Goal: Task Accomplishment & Management: Use online tool/utility

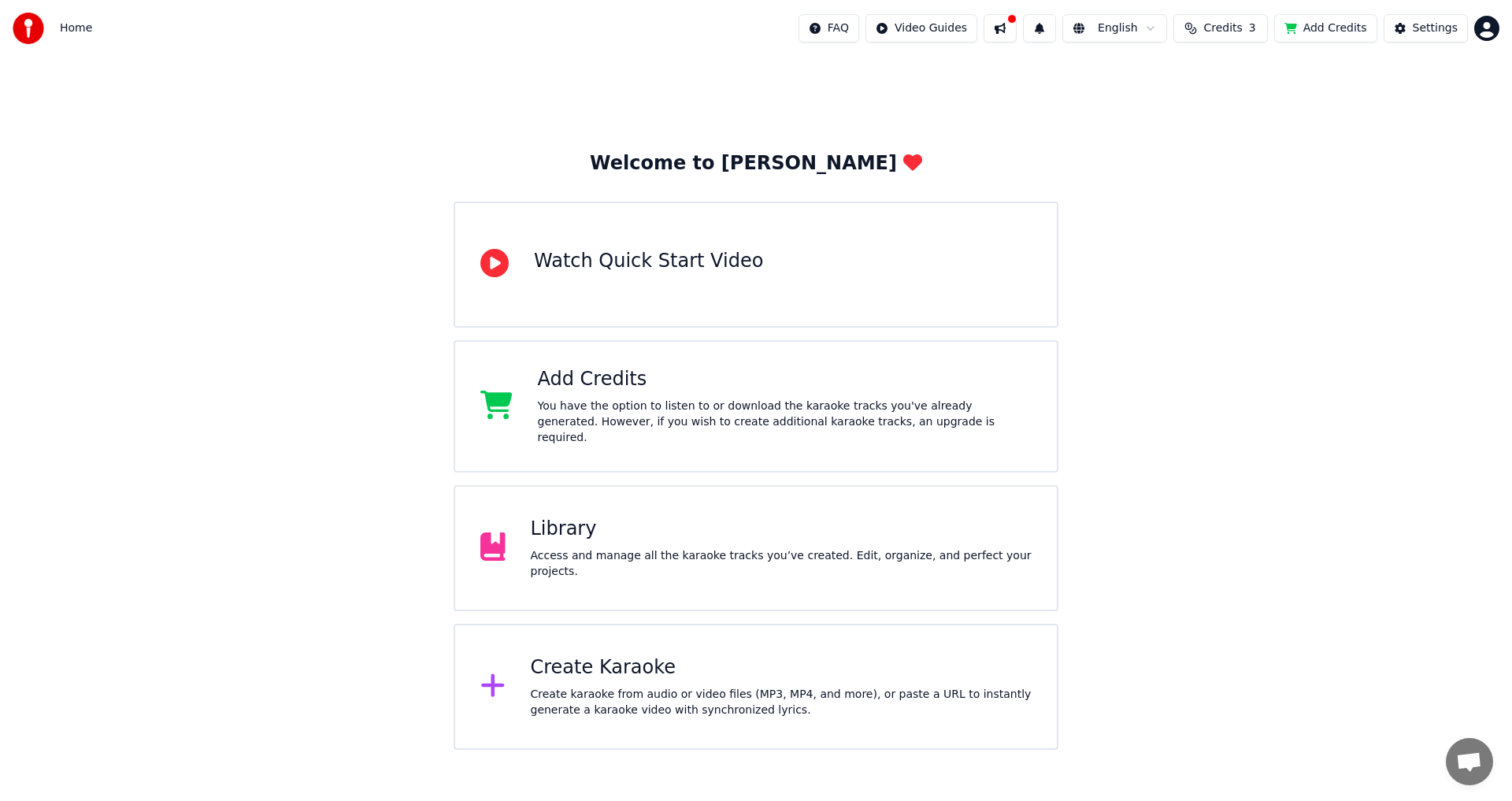
click at [628, 678] on div "Create Karaoke Create karaoke from audio or video files (MP3, MP4, and more), o…" at bounding box center [782, 686] width 502 height 63
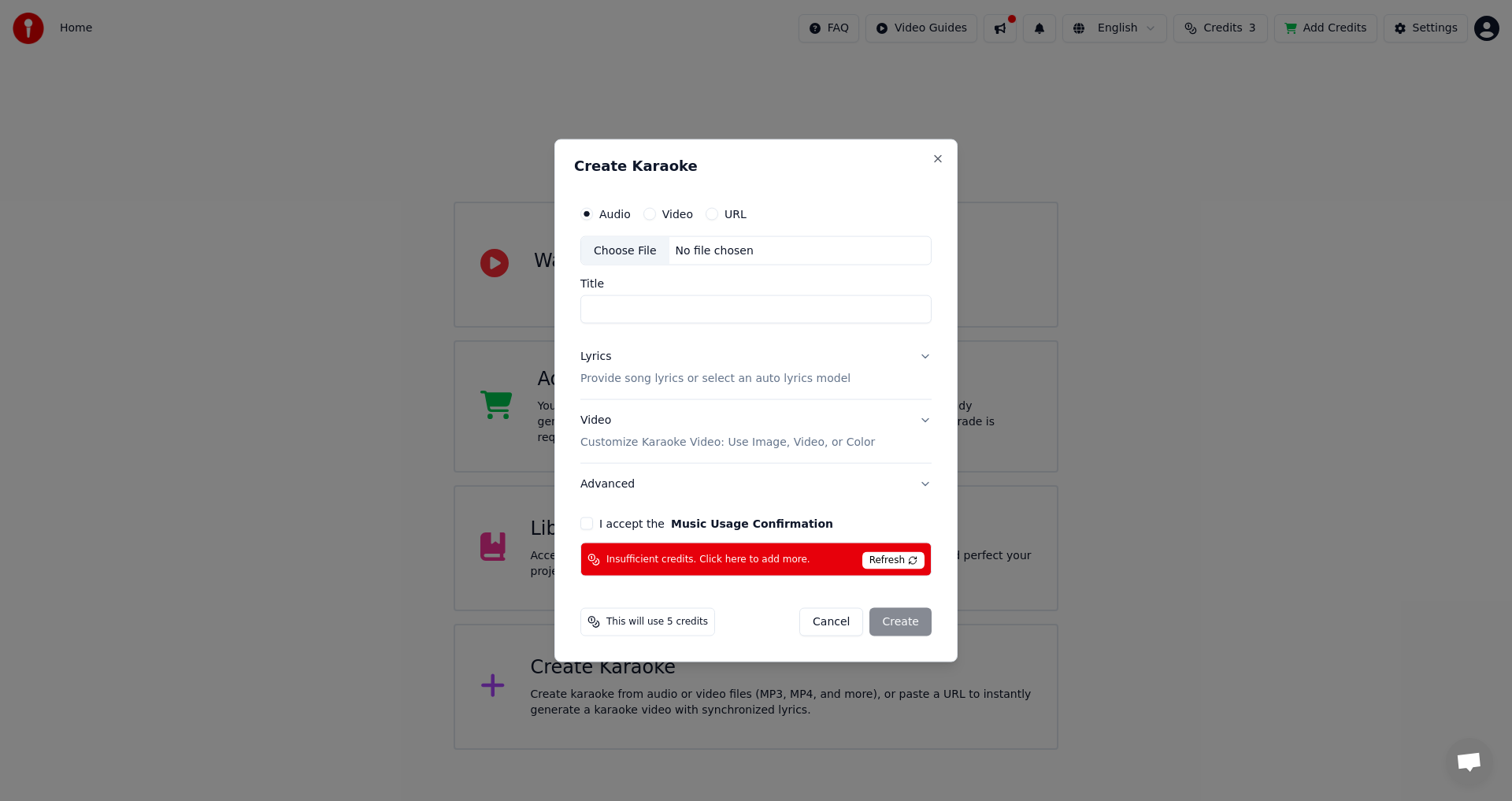
click at [907, 560] on span "Refresh" at bounding box center [894, 561] width 62 height 17
click at [882, 561] on span "Refresh" at bounding box center [894, 561] width 62 height 17
click at [717, 558] on span "Insufficient credits. Click here to add more." at bounding box center [708, 559] width 204 height 13
click at [942, 157] on button "Close" at bounding box center [937, 158] width 13 height 13
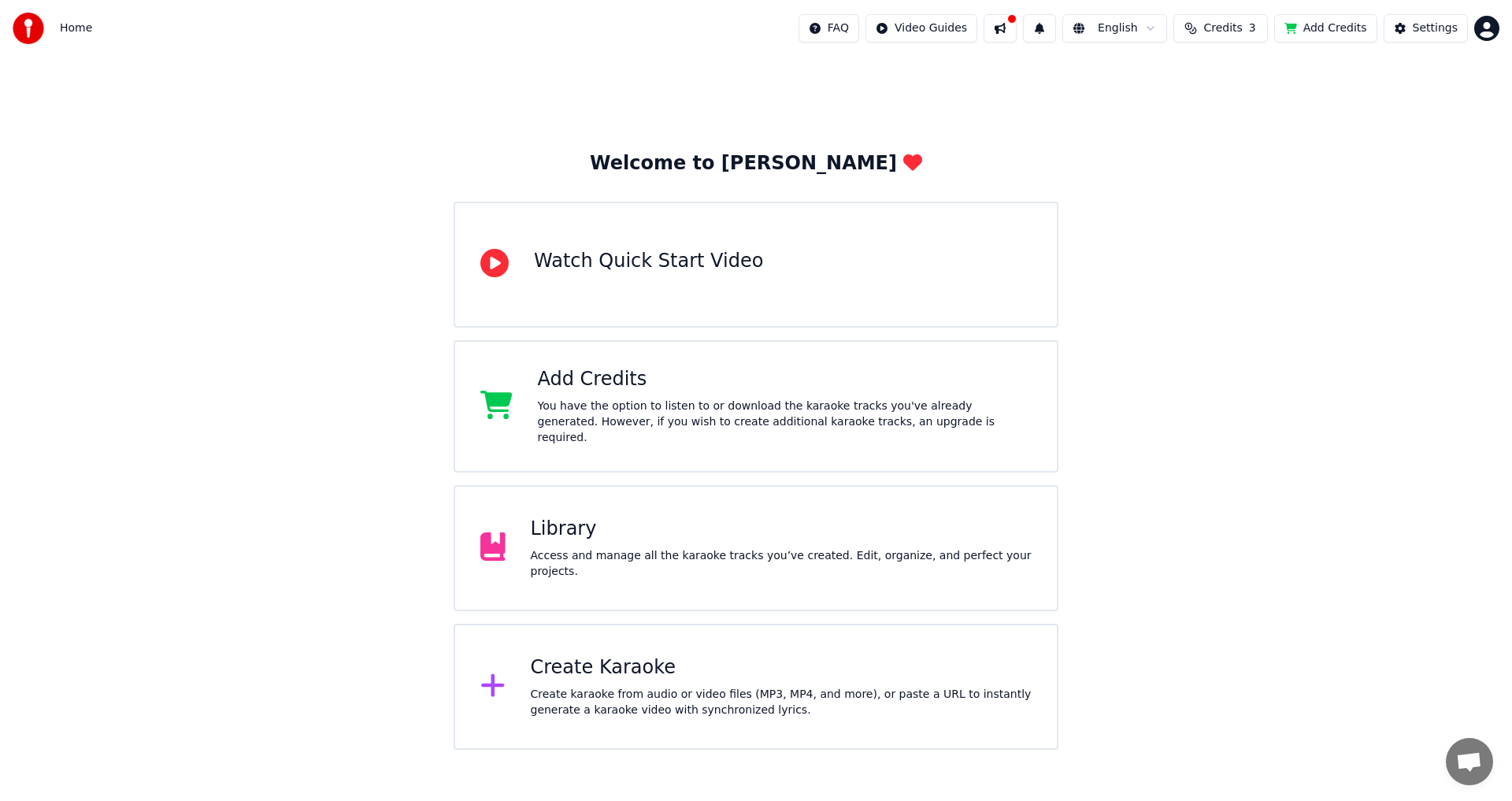
click at [1297, 146] on div "Welcome to Youka Watch Quick Start Video Add Credits You have the option to lis…" at bounding box center [756, 403] width 1512 height 693
click at [1215, 29] on button "Credits 3" at bounding box center [1220, 28] width 95 height 29
click at [1482, 35] on html "Home FAQ Video Guides English Credits 3 Add Credits Settings Welcome to Youka W…" at bounding box center [756, 375] width 1512 height 750
click at [1419, 90] on div "Billing" at bounding box center [1417, 102] width 181 height 25
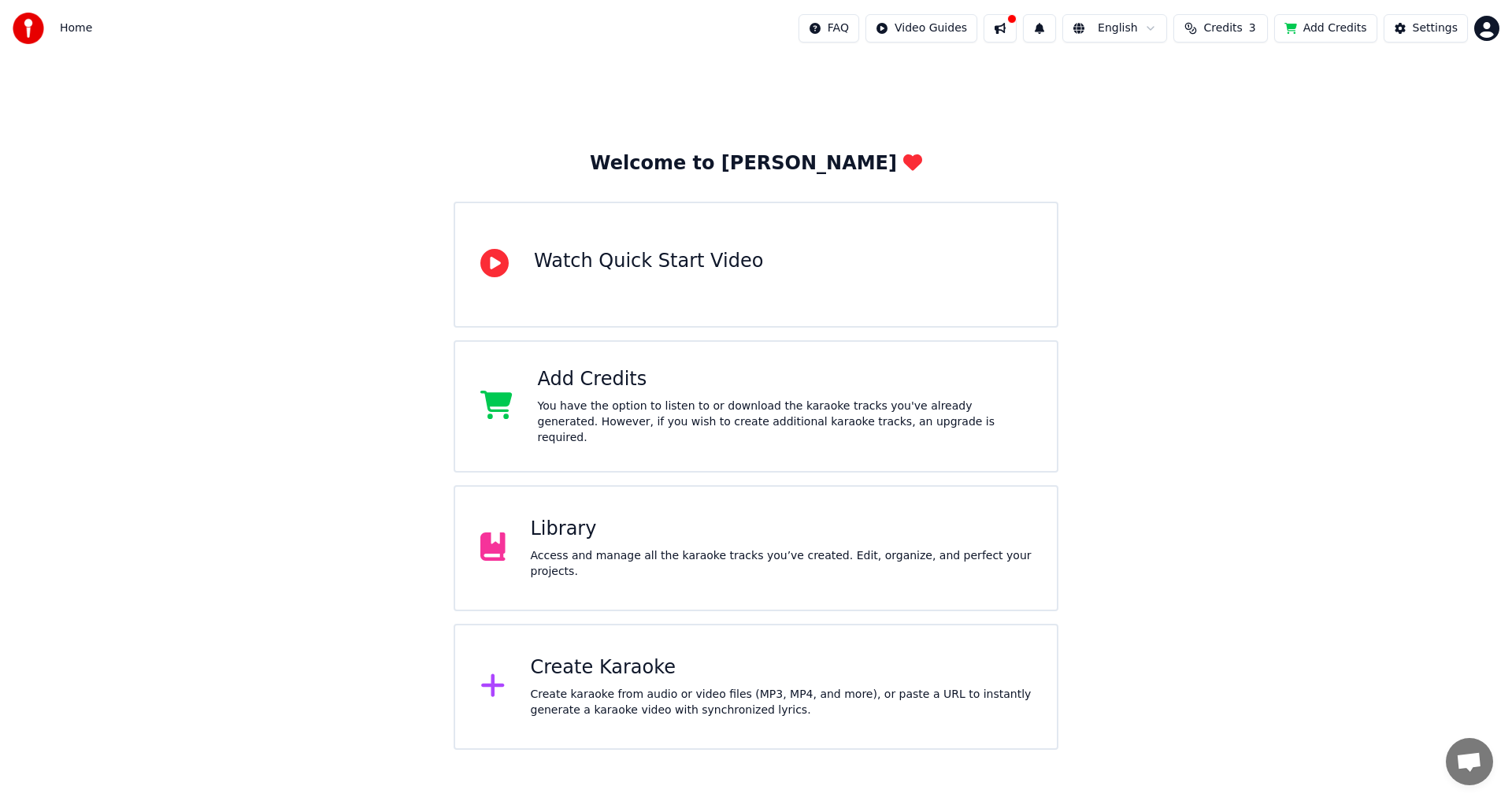
click at [1236, 24] on span "Credits" at bounding box center [1222, 29] width 38 height 16
click at [1230, 175] on button "Refresh" at bounding box center [1230, 189] width 81 height 29
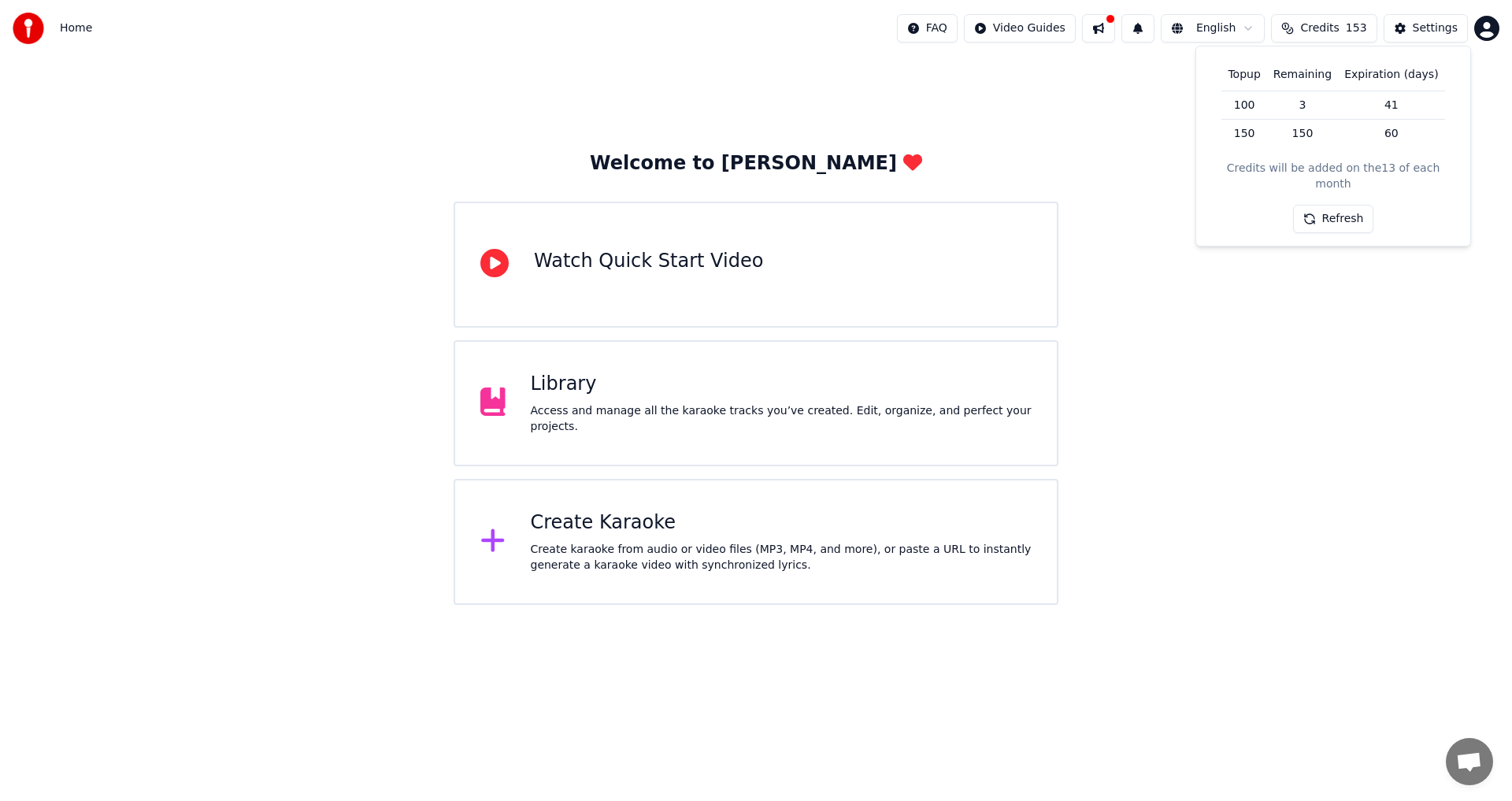
click at [612, 550] on div "Create karaoke from audio or video files (MP3, MP4, and more), or paste a URL t…" at bounding box center [782, 557] width 502 height 31
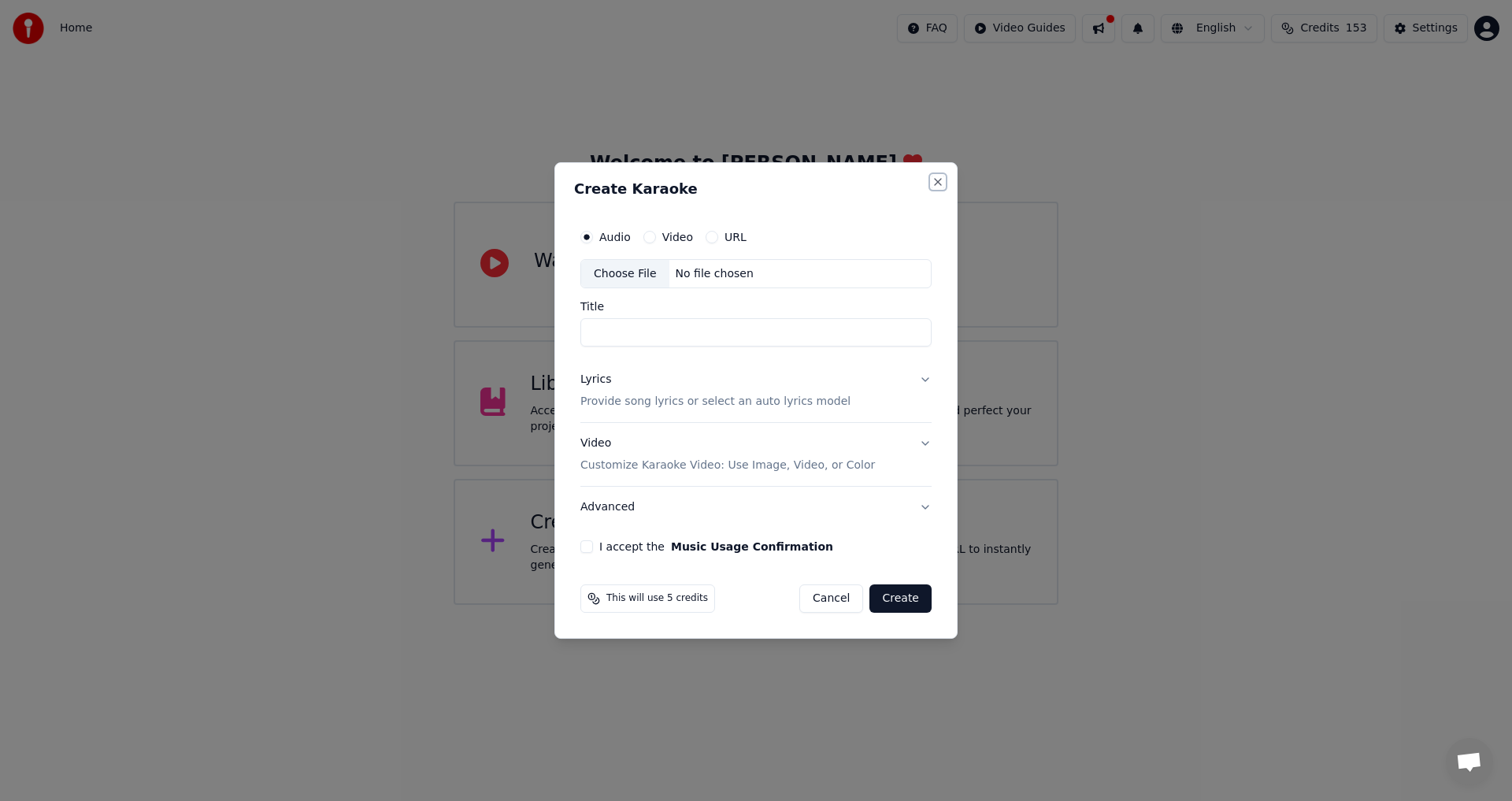
click at [935, 182] on button "Close" at bounding box center [937, 181] width 13 height 13
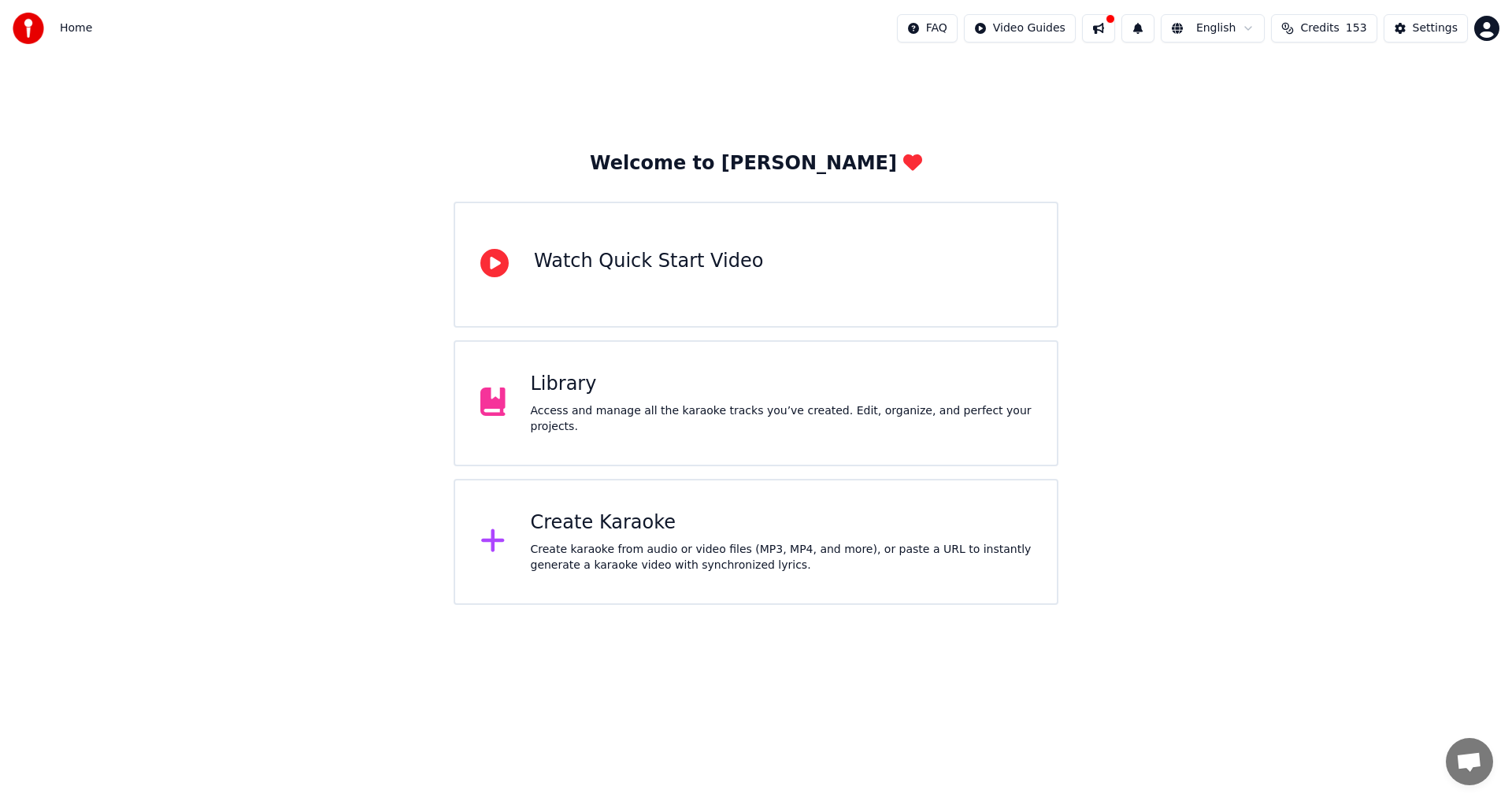
click at [651, 553] on div "Create karaoke from audio or video files (MP3, MP4, and more), or paste a URL t…" at bounding box center [782, 557] width 502 height 31
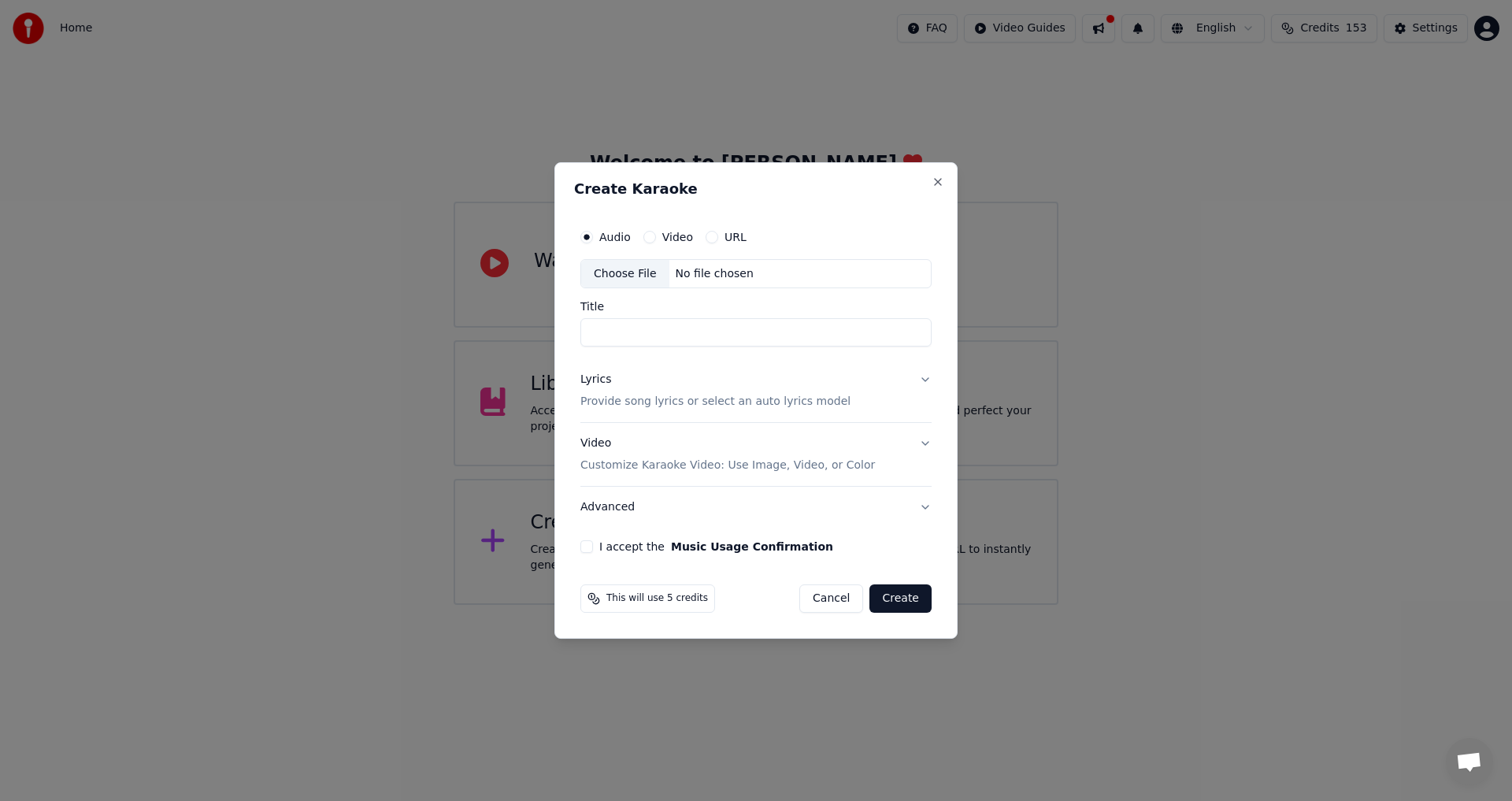
click at [620, 271] on div "Choose File" at bounding box center [626, 273] width 89 height 29
type input "****"
click at [925, 378] on button "Lyrics Provide song lyrics or select an auto lyrics model" at bounding box center [756, 391] width 352 height 63
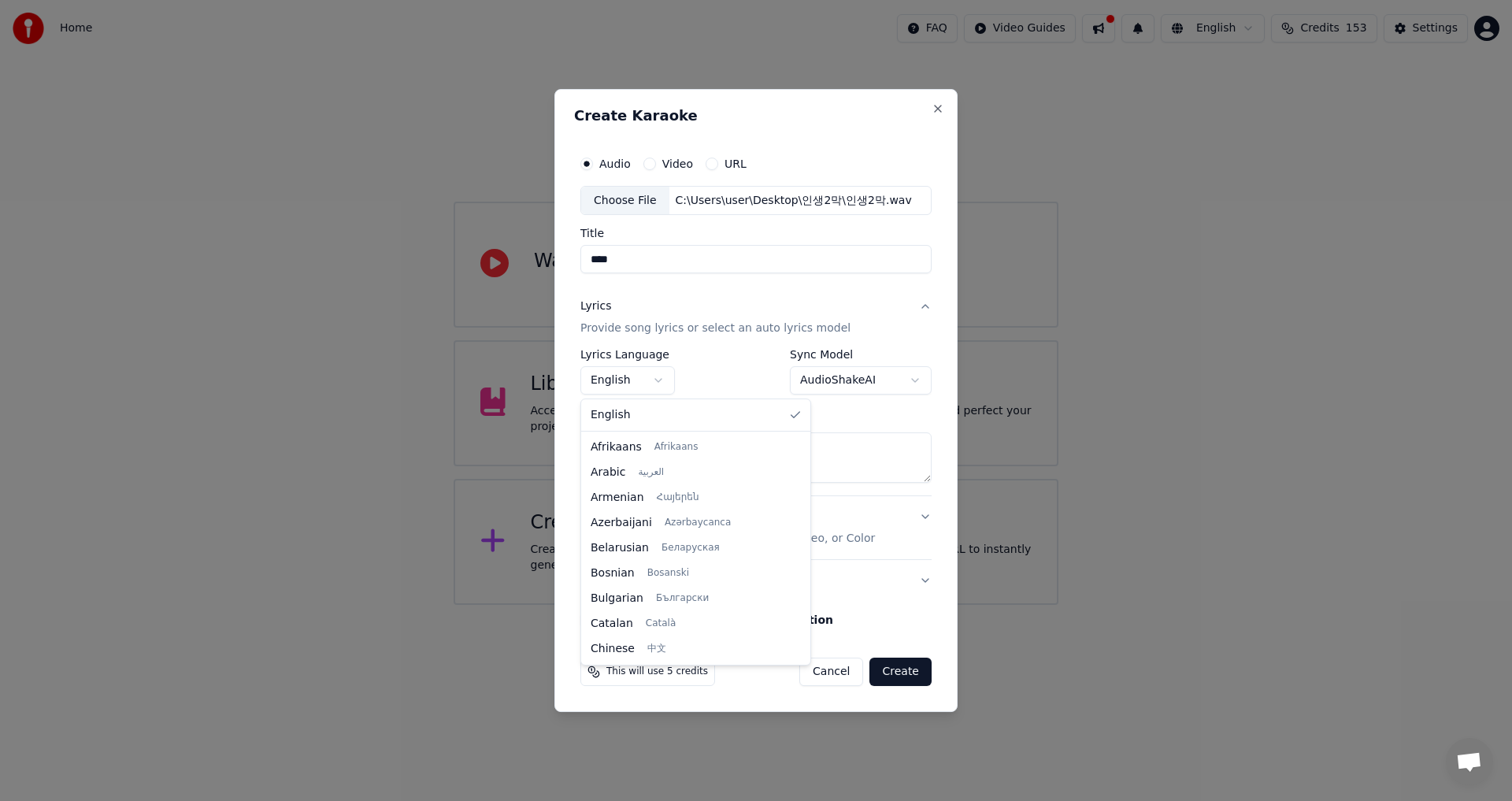
click at [659, 380] on body "**********" at bounding box center [756, 302] width 1512 height 605
select select "**"
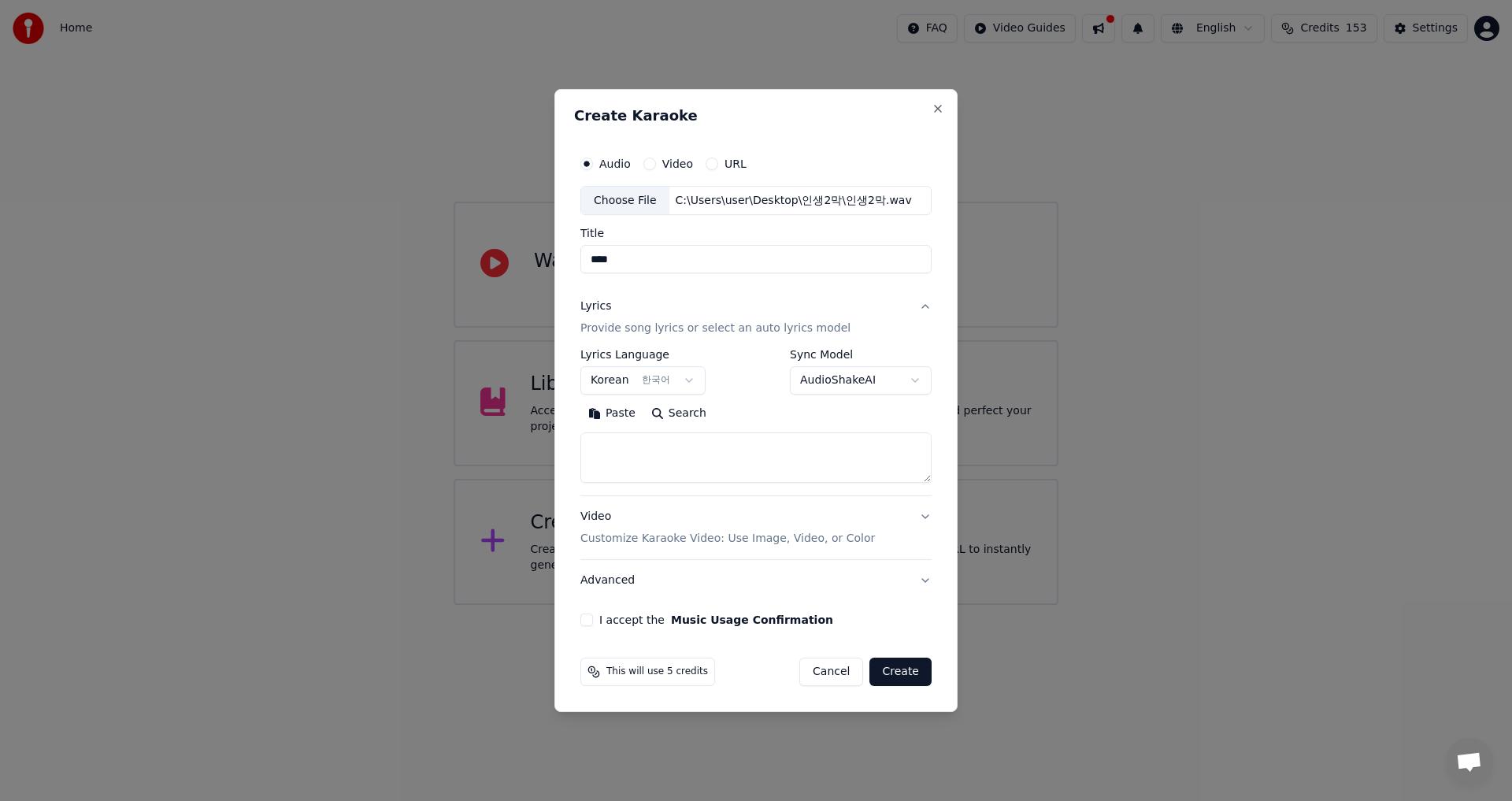
click at [916, 381] on body "**********" at bounding box center [756, 302] width 1512 height 605
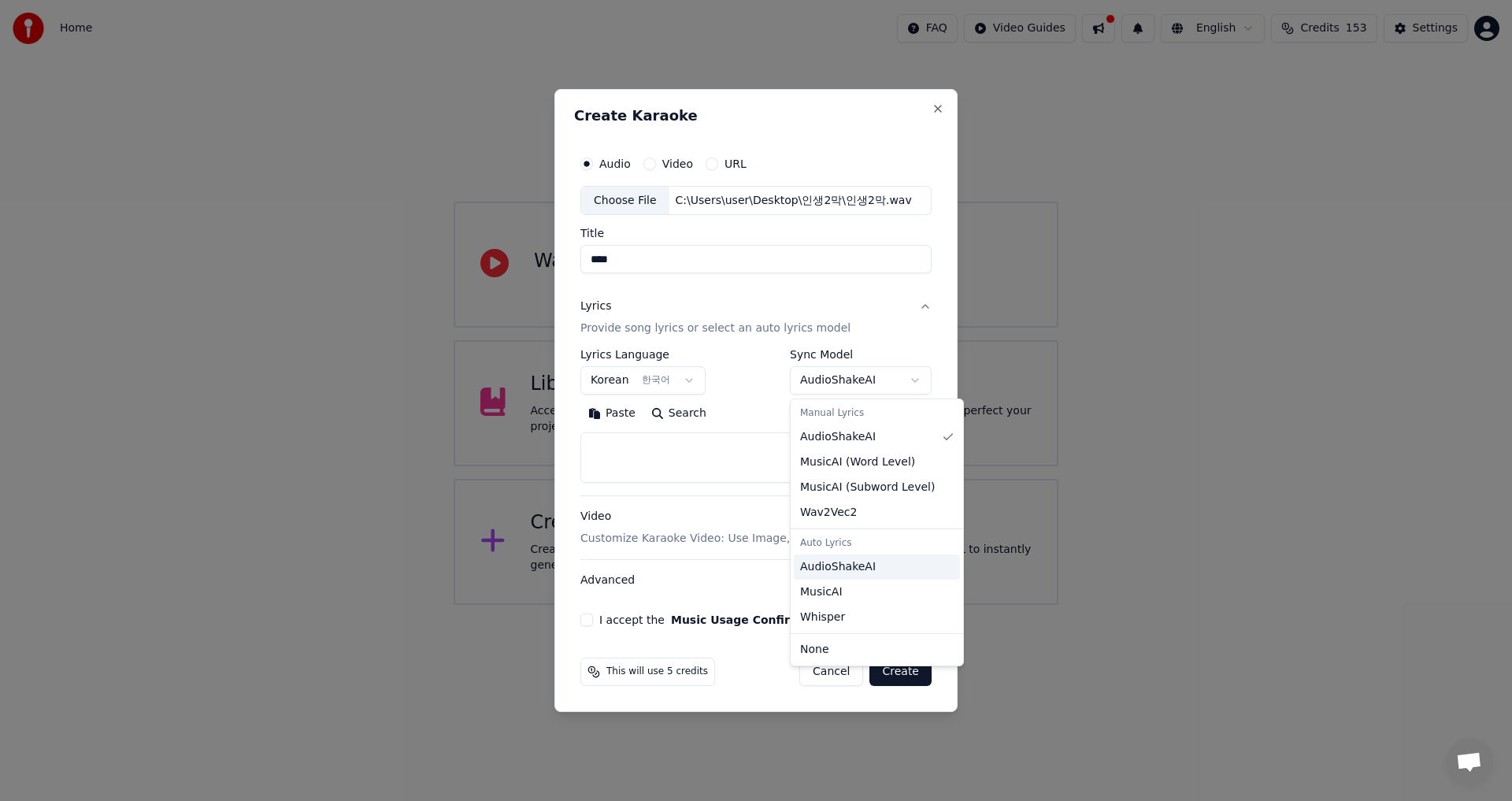
select select "**********"
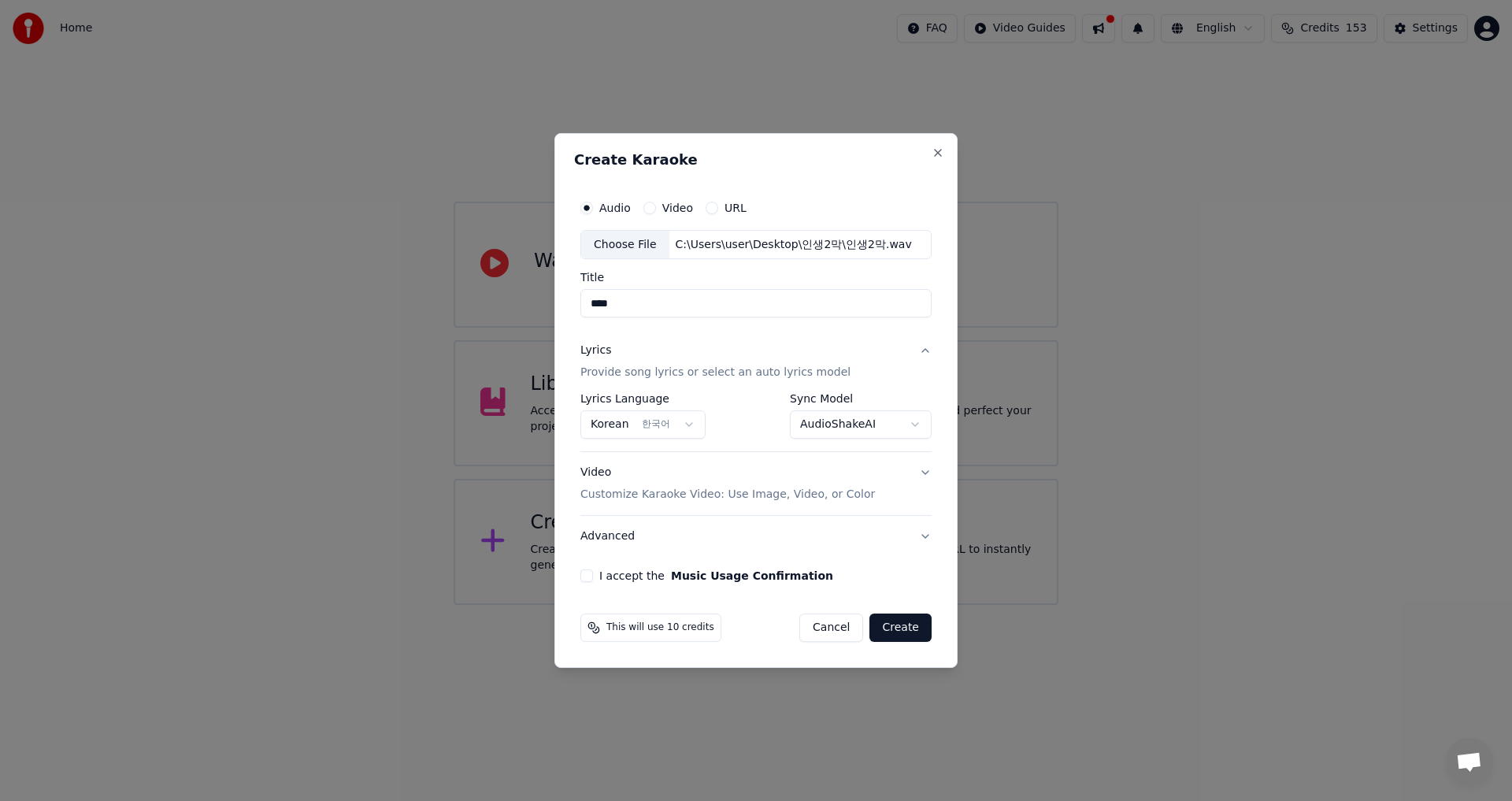
click at [923, 470] on button "Video Customize Karaoke Video: Use Image, Video, or Color" at bounding box center [756, 484] width 352 height 63
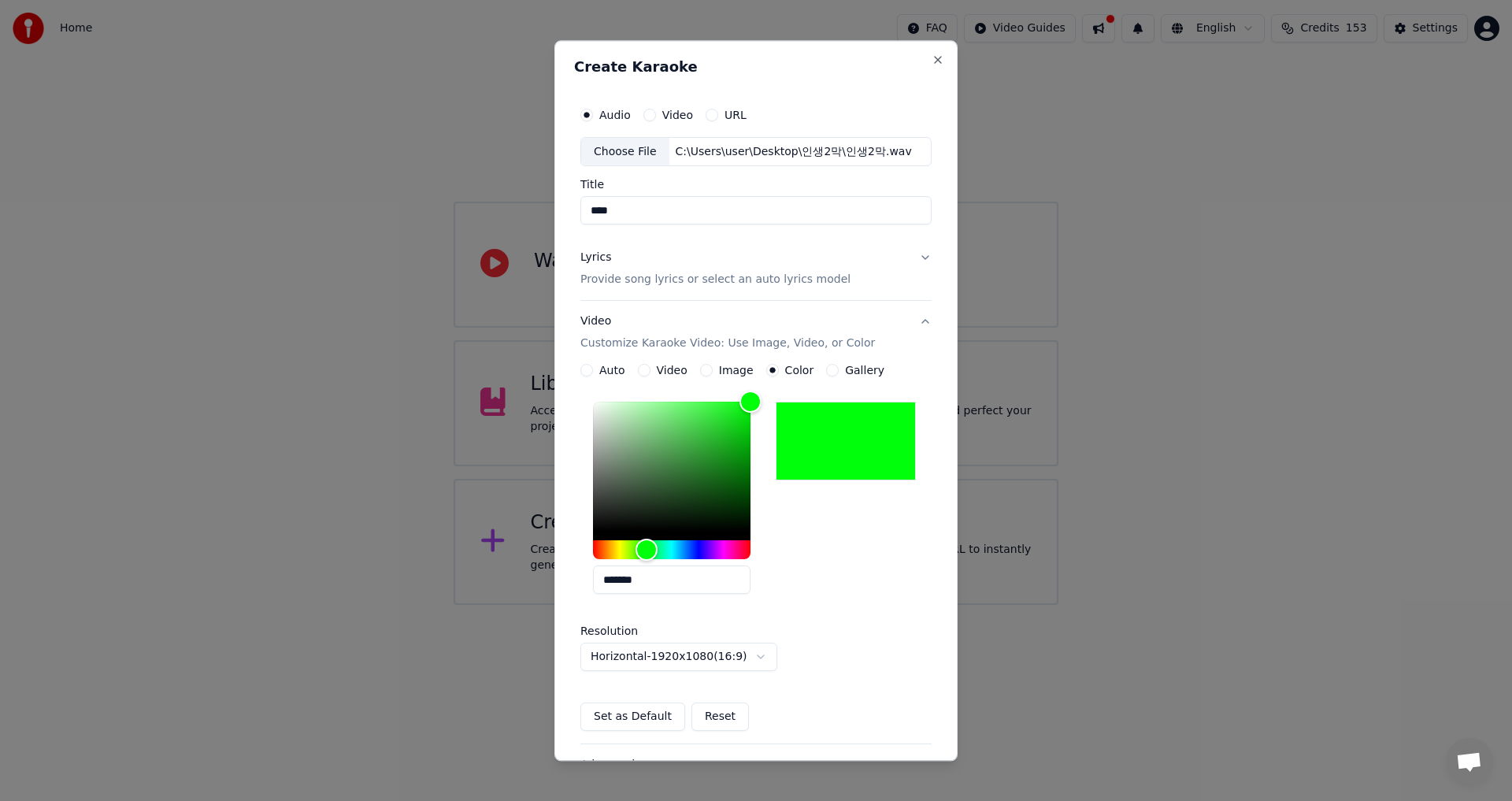
click at [653, 370] on div "Video" at bounding box center [662, 371] width 49 height 13
click at [642, 370] on button "Video" at bounding box center [644, 371] width 13 height 13
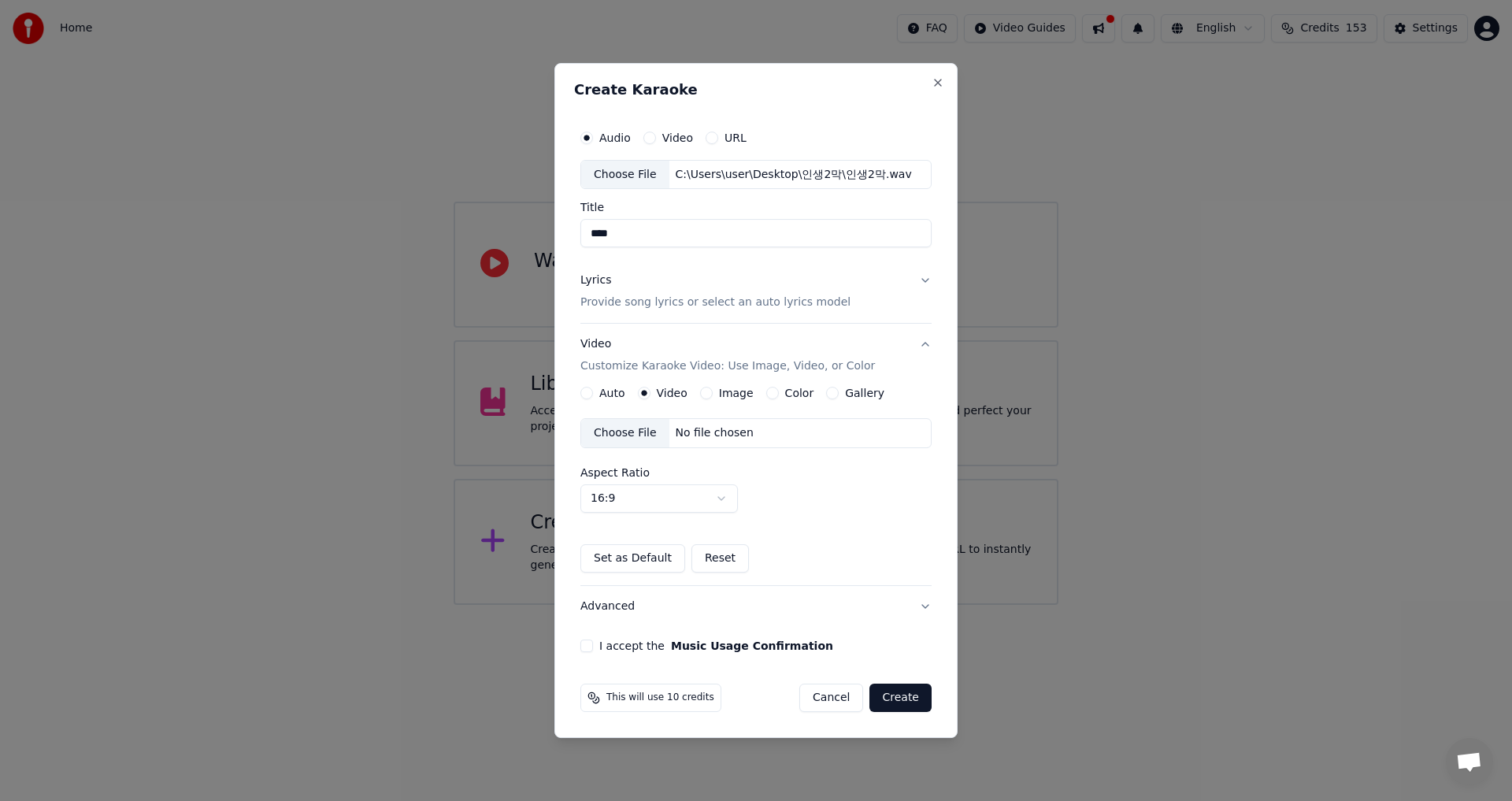
click at [614, 432] on div "Choose File" at bounding box center [626, 433] width 89 height 29
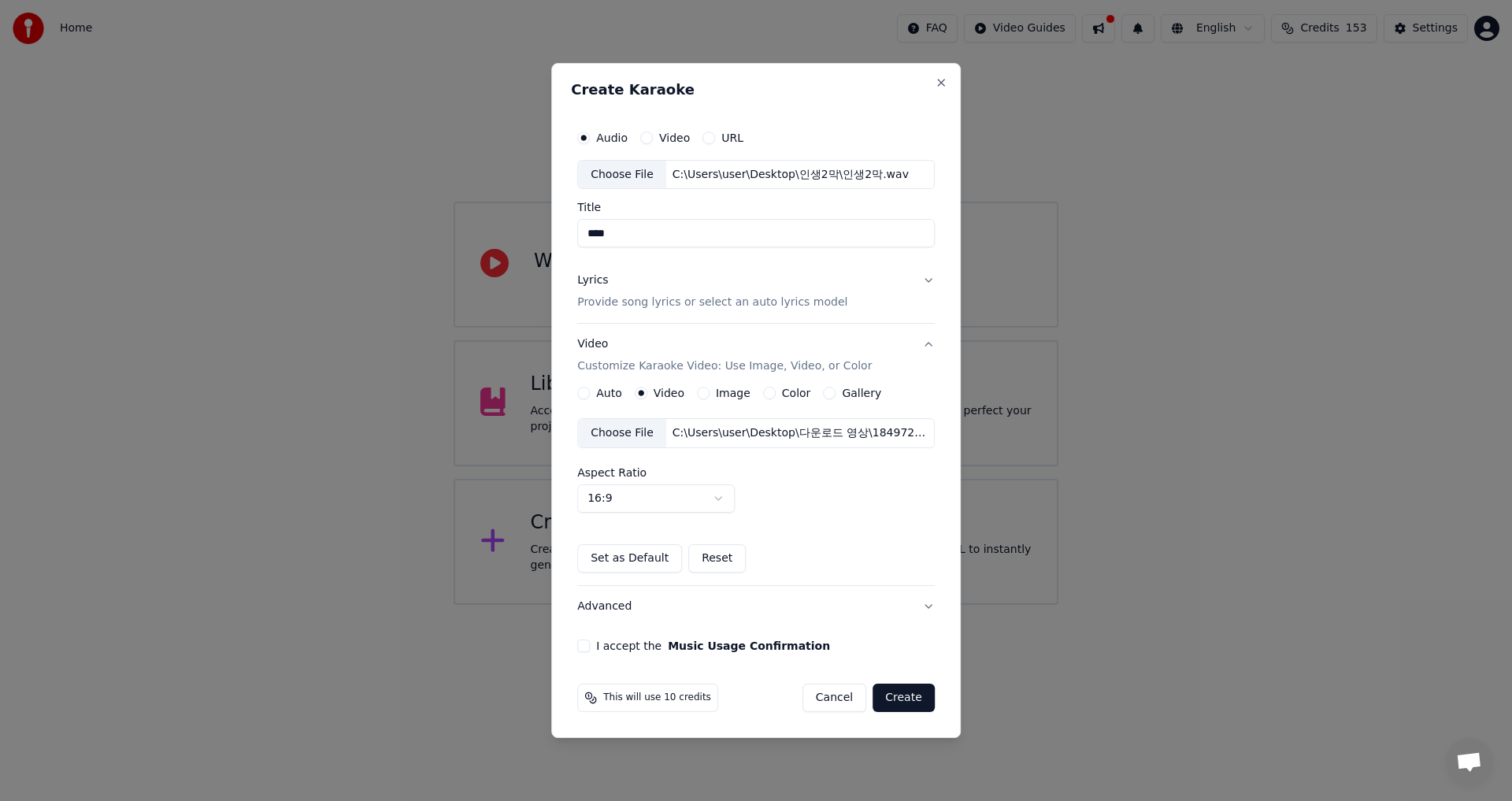
click at [590, 647] on button "I accept the Music Usage Confirmation" at bounding box center [583, 646] width 13 height 13
click at [899, 698] on button "Create" at bounding box center [904, 698] width 62 height 29
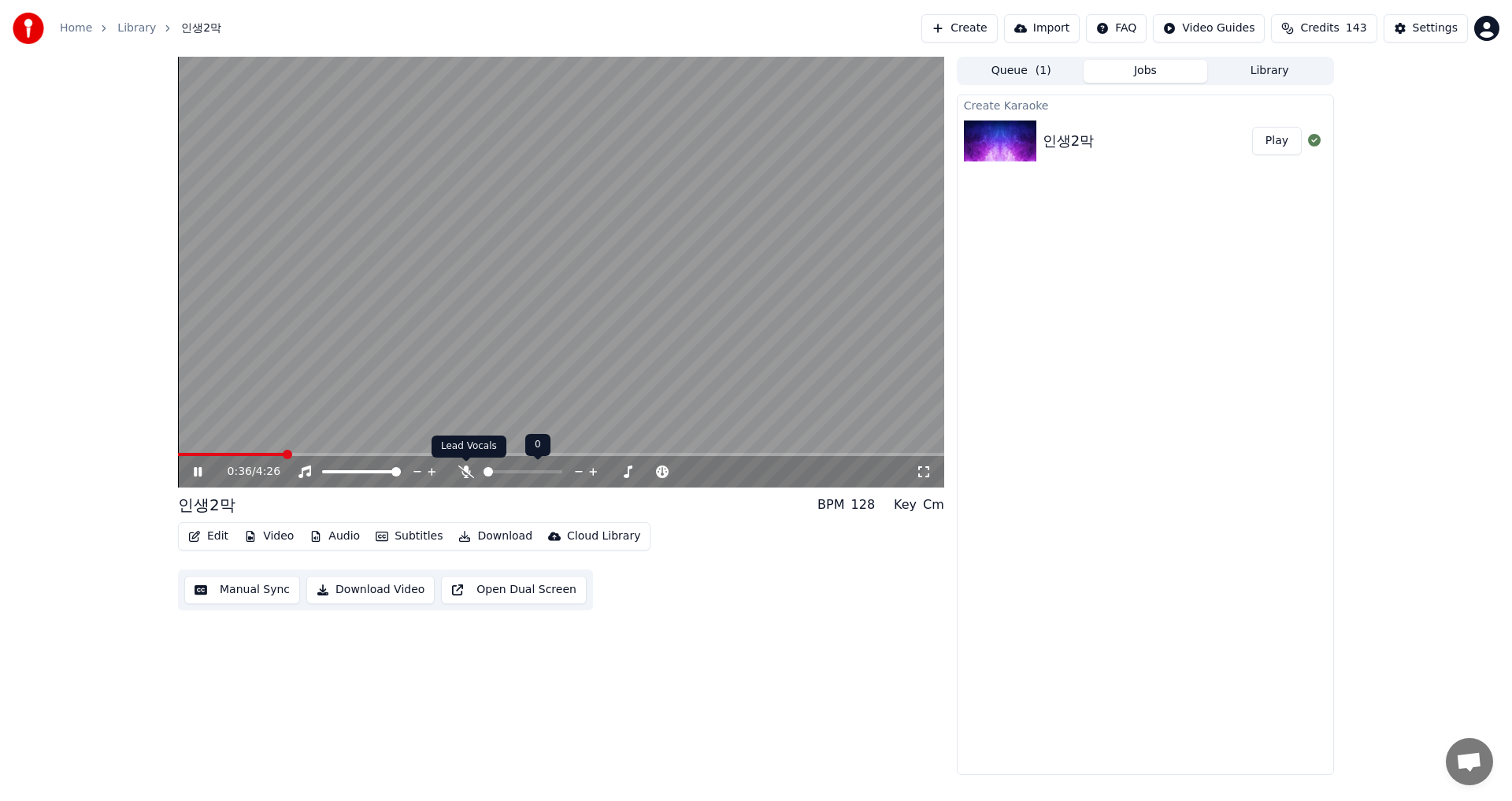
click at [468, 468] on icon at bounding box center [466, 471] width 16 height 13
click at [187, 455] on span at bounding box center [191, 454] width 10 height 10
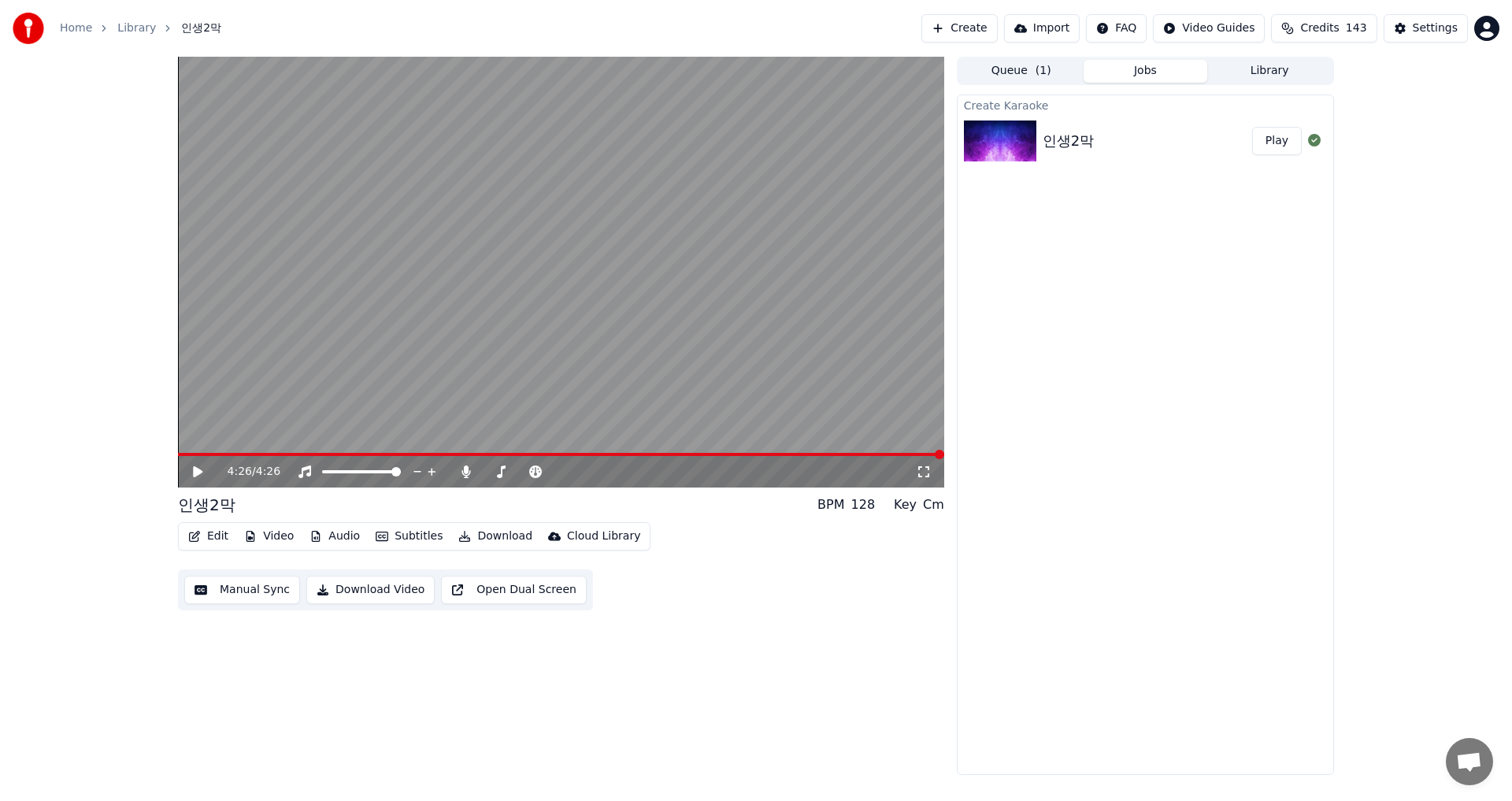
click at [195, 468] on icon at bounding box center [197, 471] width 10 height 11
click at [199, 536] on icon "button" at bounding box center [194, 536] width 13 height 11
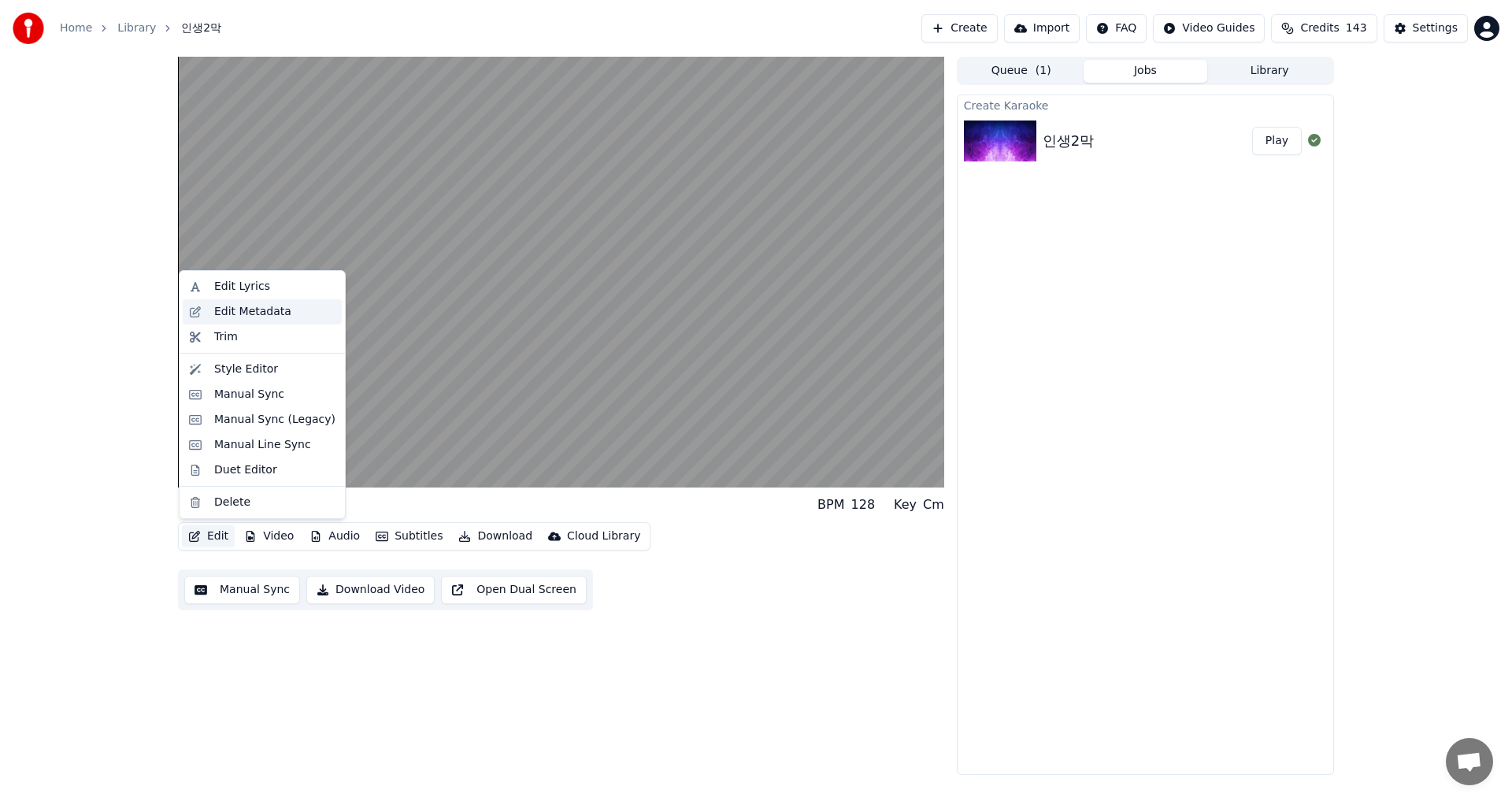
click at [222, 312] on div "Edit Metadata" at bounding box center [253, 312] width 77 height 16
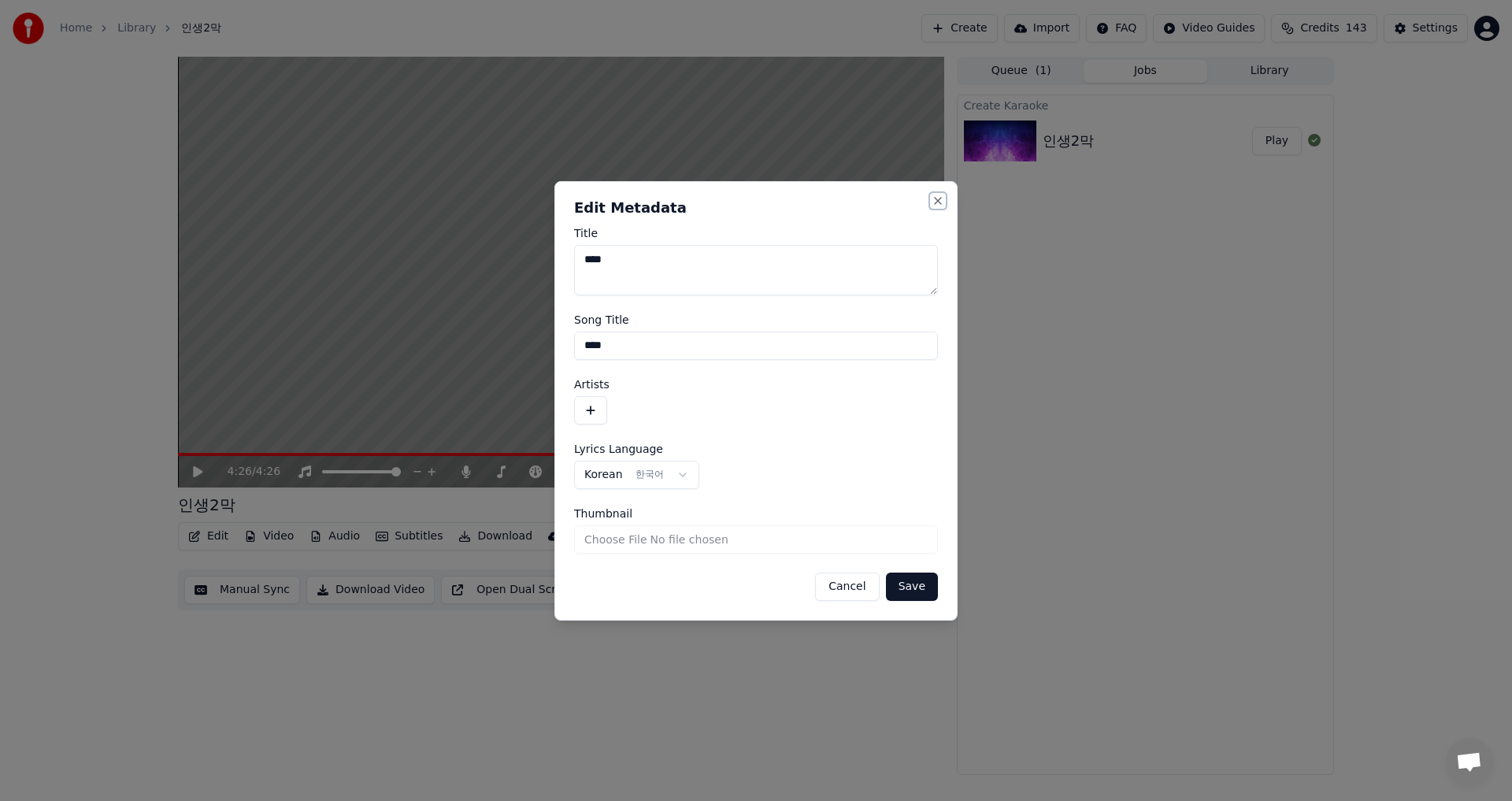
click at [941, 200] on button "Close" at bounding box center [937, 200] width 13 height 13
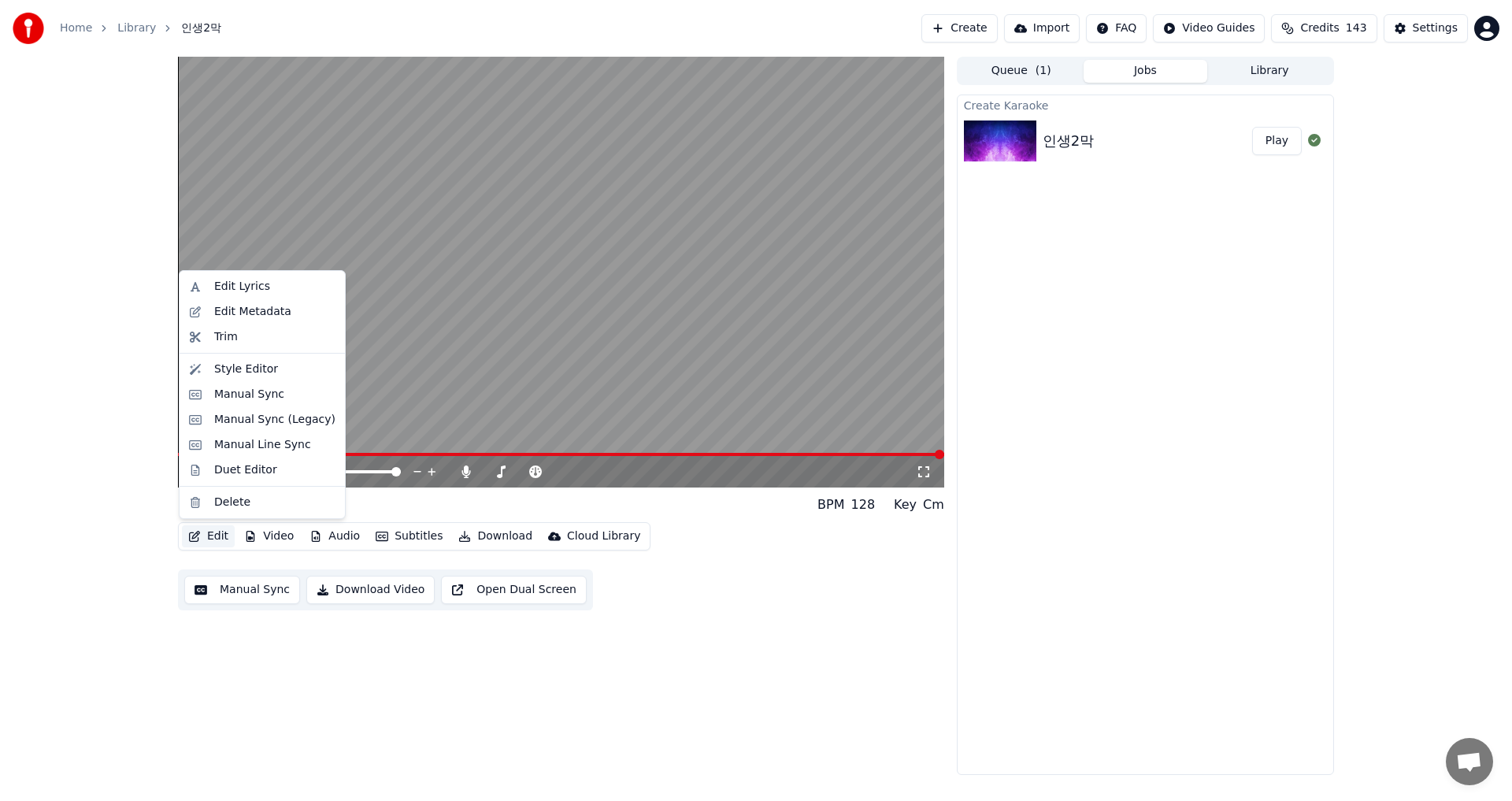
click at [200, 537] on icon "button" at bounding box center [194, 536] width 13 height 11
click at [233, 292] on div "Edit Lyrics" at bounding box center [242, 286] width 56 height 16
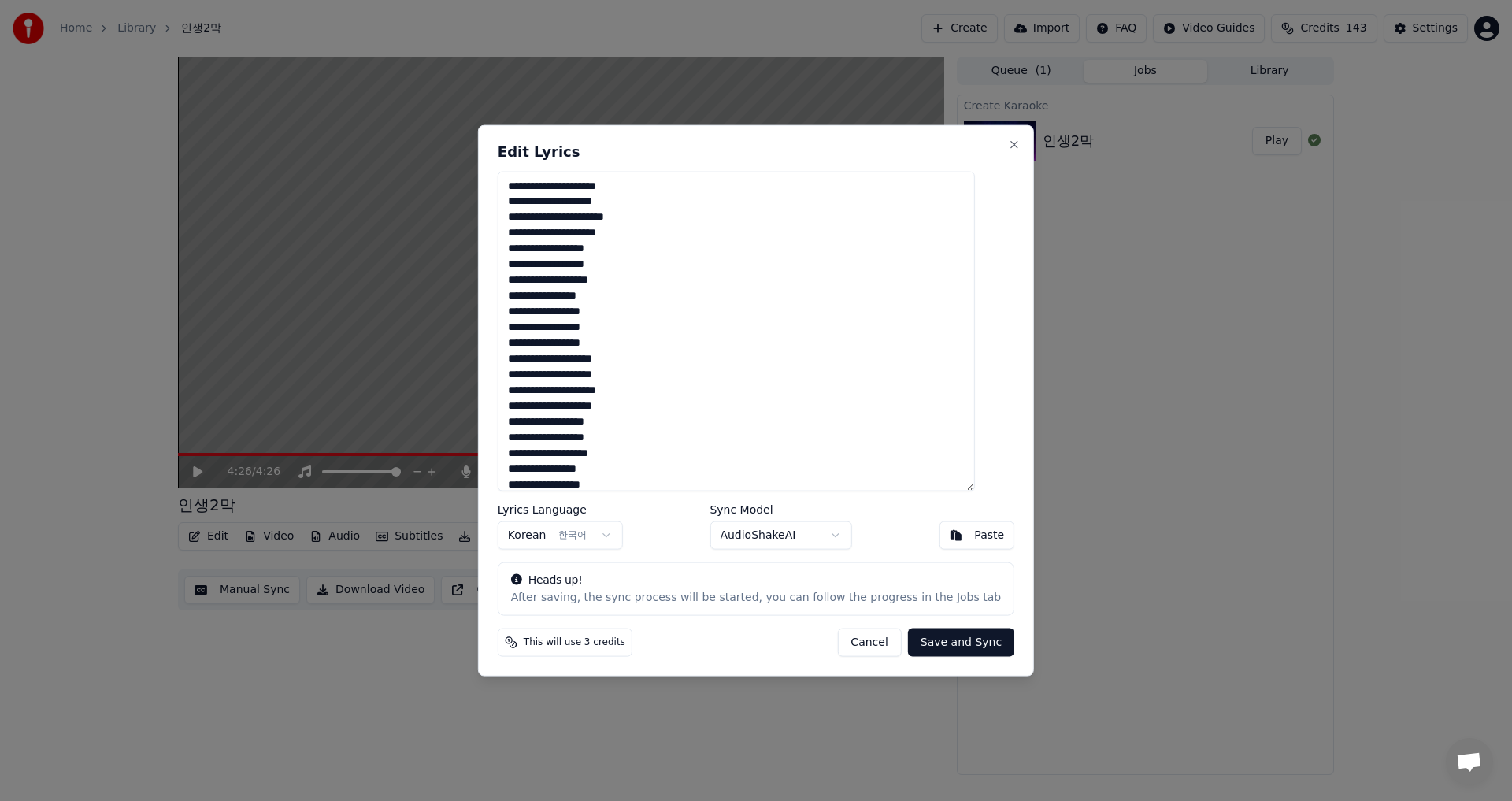
click at [536, 360] on textarea "**********" at bounding box center [736, 331] width 477 height 320
click at [772, 442] on textarea "**********" at bounding box center [736, 331] width 477 height 320
type textarea "**********"
click at [941, 645] on button "Save and Sync" at bounding box center [961, 642] width 106 height 29
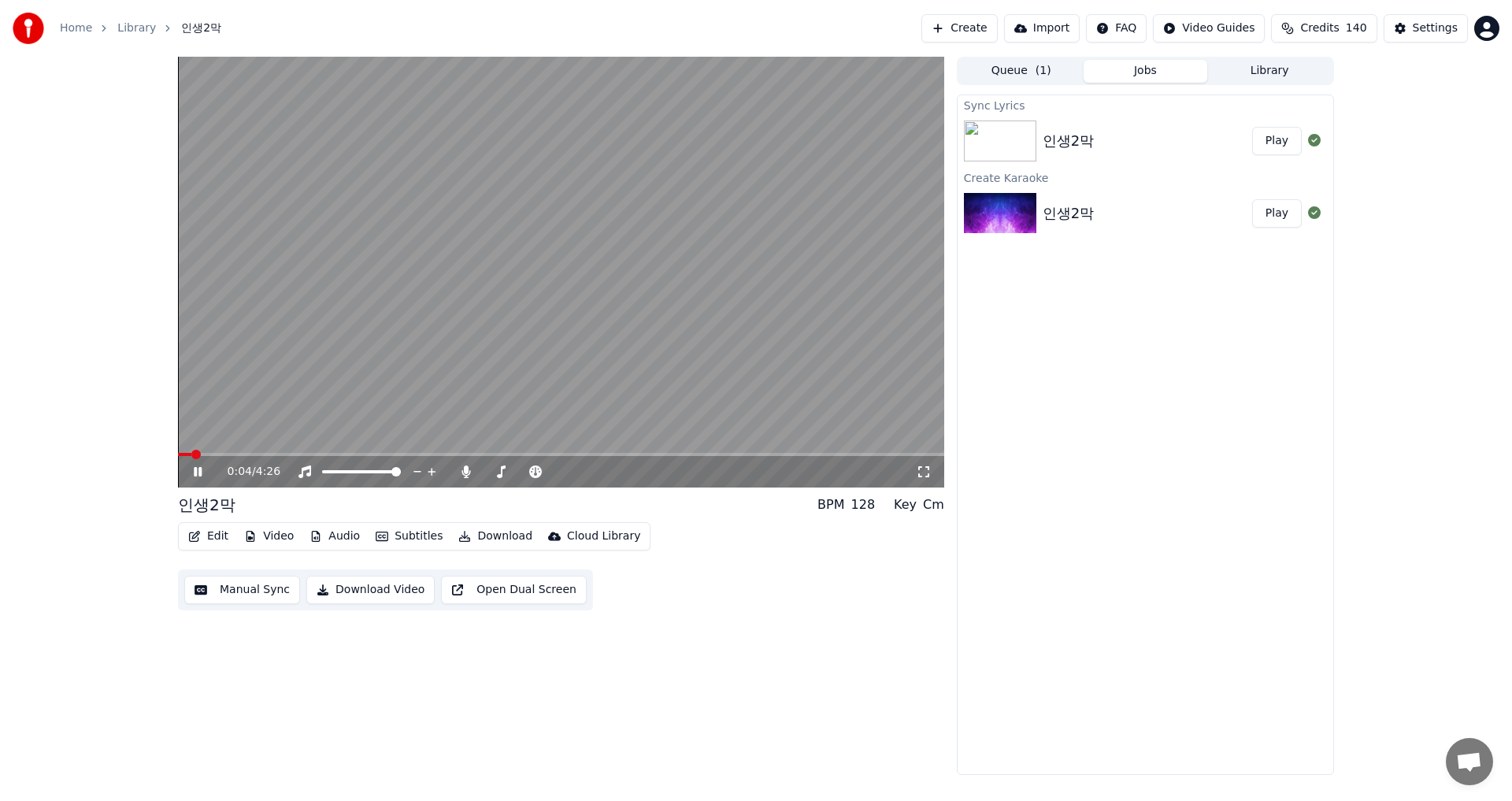
click at [394, 454] on span at bounding box center [561, 455] width 766 height 3
click at [194, 467] on icon at bounding box center [209, 471] width 37 height 13
click at [178, 450] on span at bounding box center [182, 454] width 10 height 10
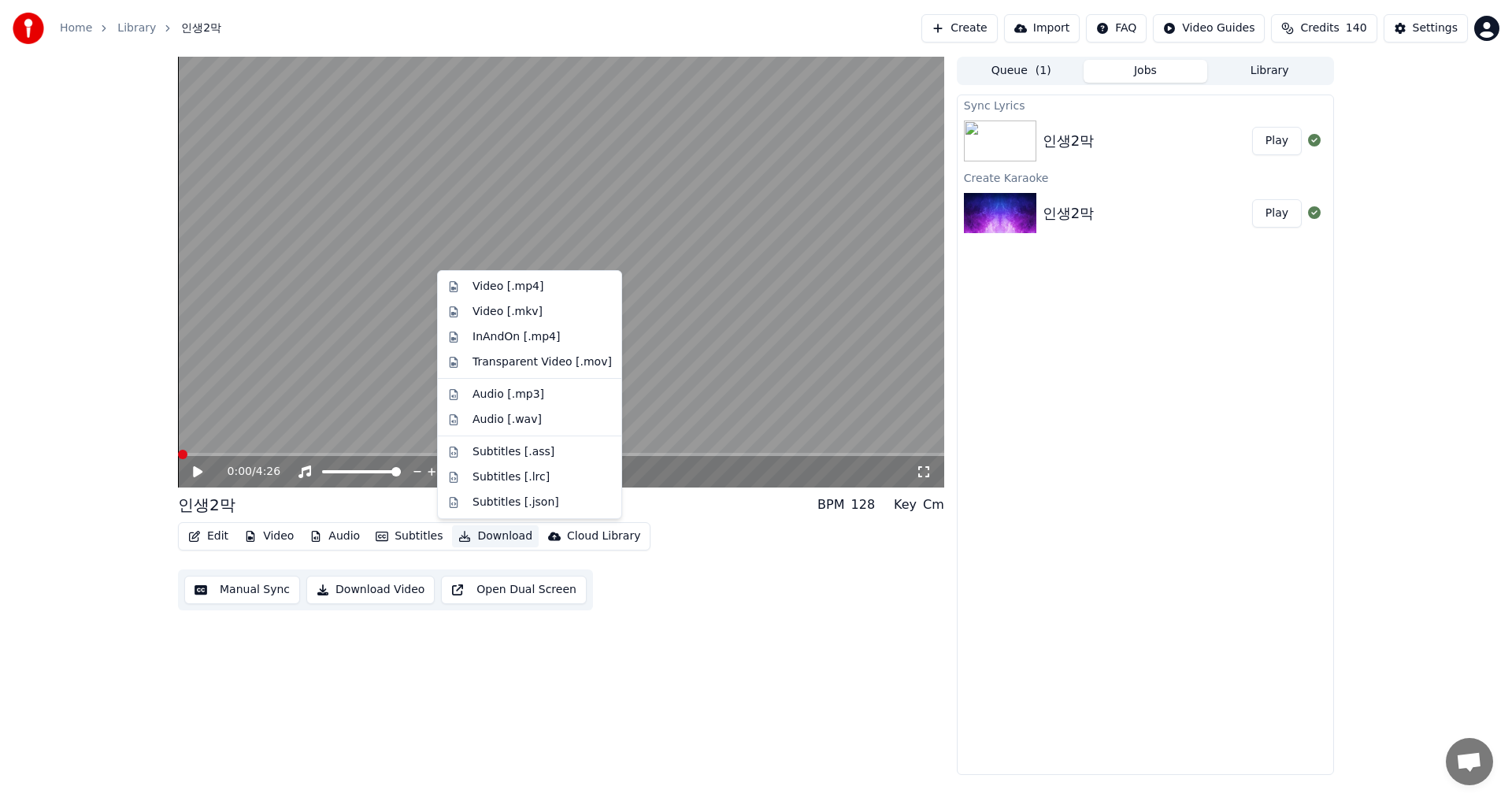
click at [491, 534] on button "Download" at bounding box center [496, 535] width 87 height 22
click at [502, 286] on div "Video [.mp4]" at bounding box center [508, 286] width 71 height 16
click at [473, 540] on button "Download" at bounding box center [496, 535] width 87 height 22
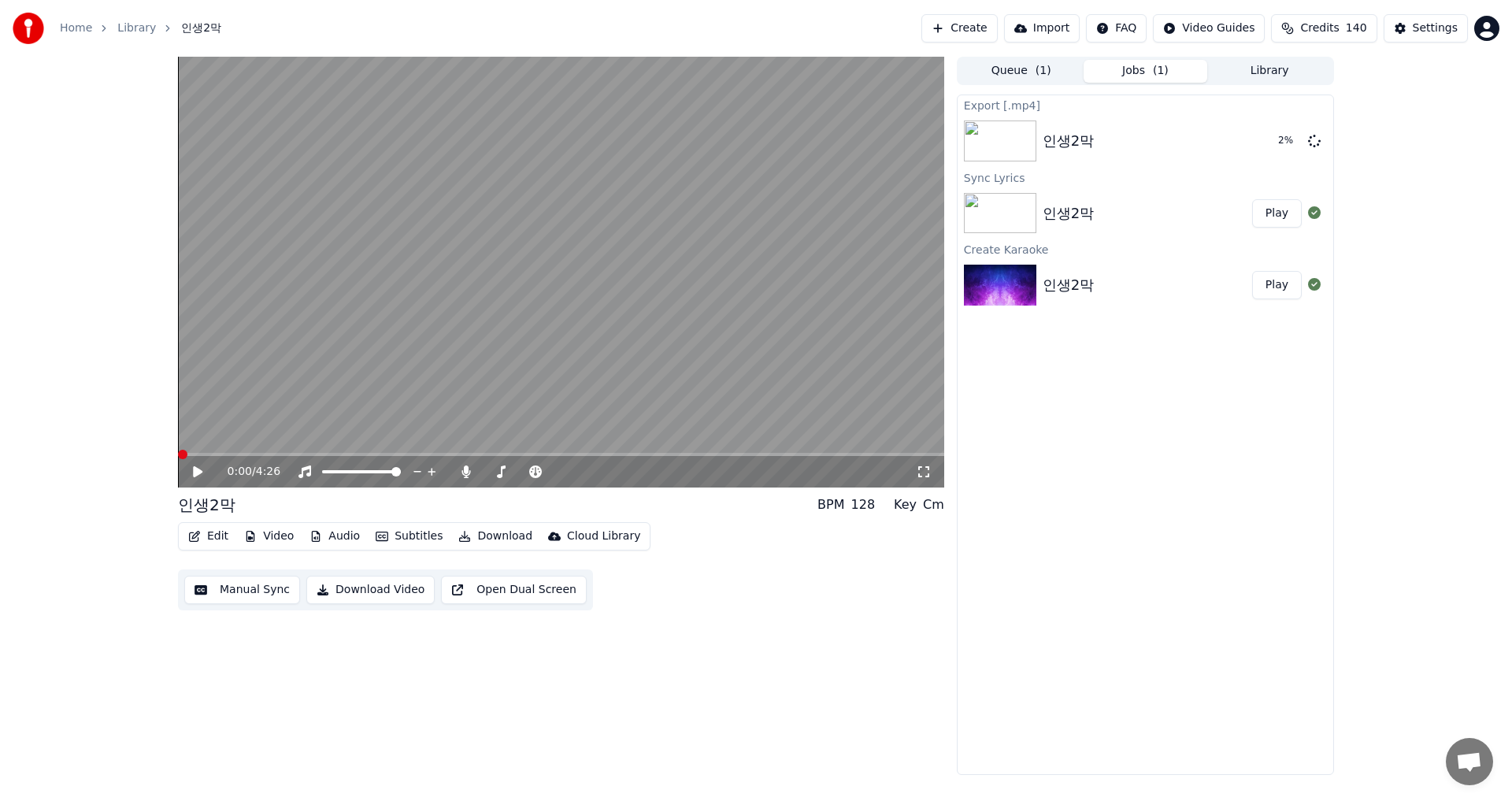
click at [759, 714] on div "0:00 / 4:26 인생2막 BPM 128 Key Cm Edit Video Audio Subtitles Download Cloud Libra…" at bounding box center [561, 416] width 766 height 719
click at [463, 466] on icon at bounding box center [466, 471] width 16 height 13
click at [465, 468] on icon at bounding box center [466, 471] width 16 height 13
click at [467, 466] on icon at bounding box center [466, 471] width 9 height 13
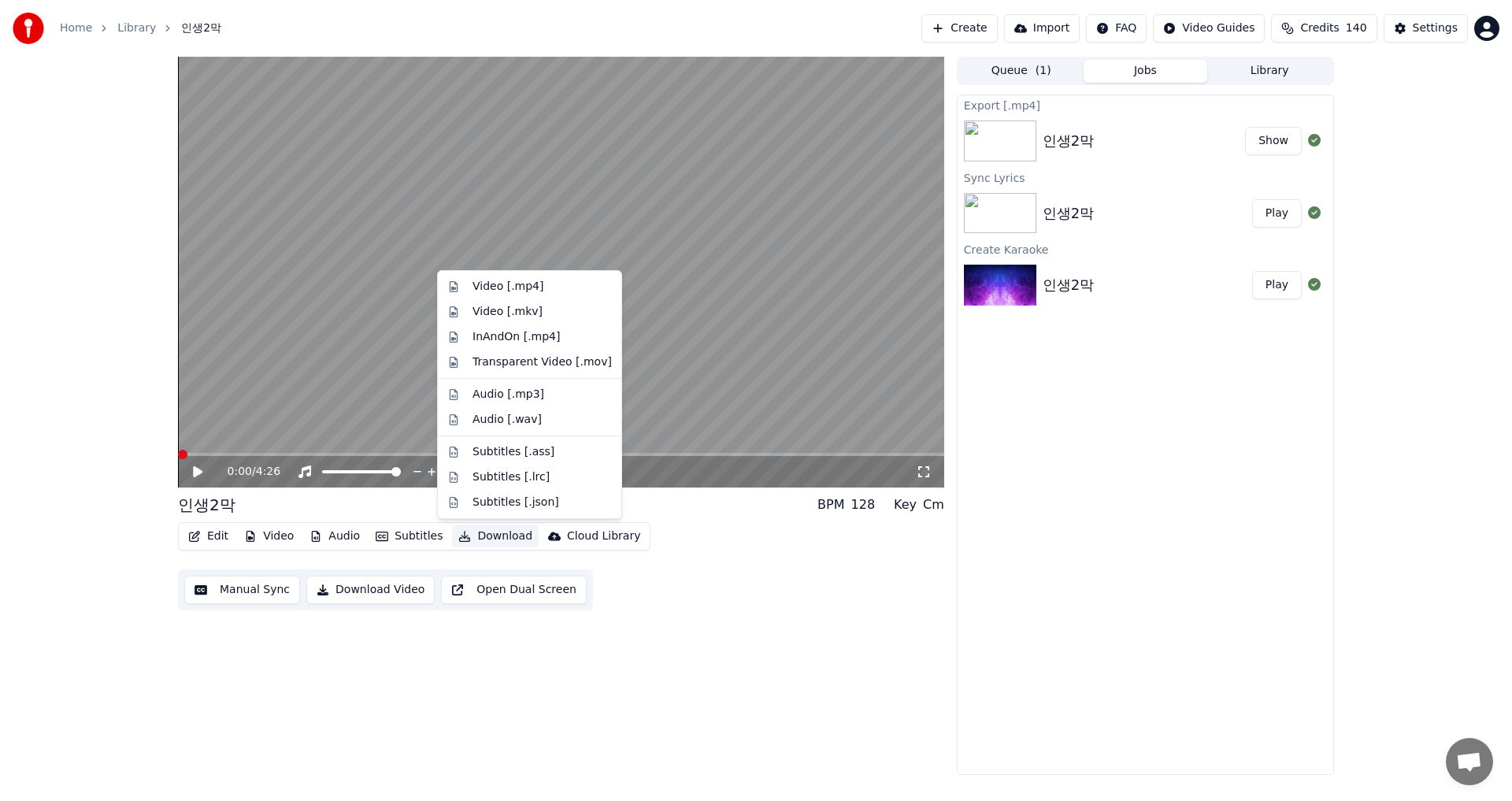
click at [477, 535] on button "Download" at bounding box center [496, 535] width 87 height 22
click at [481, 290] on div "Video [.mp4]" at bounding box center [508, 286] width 71 height 16
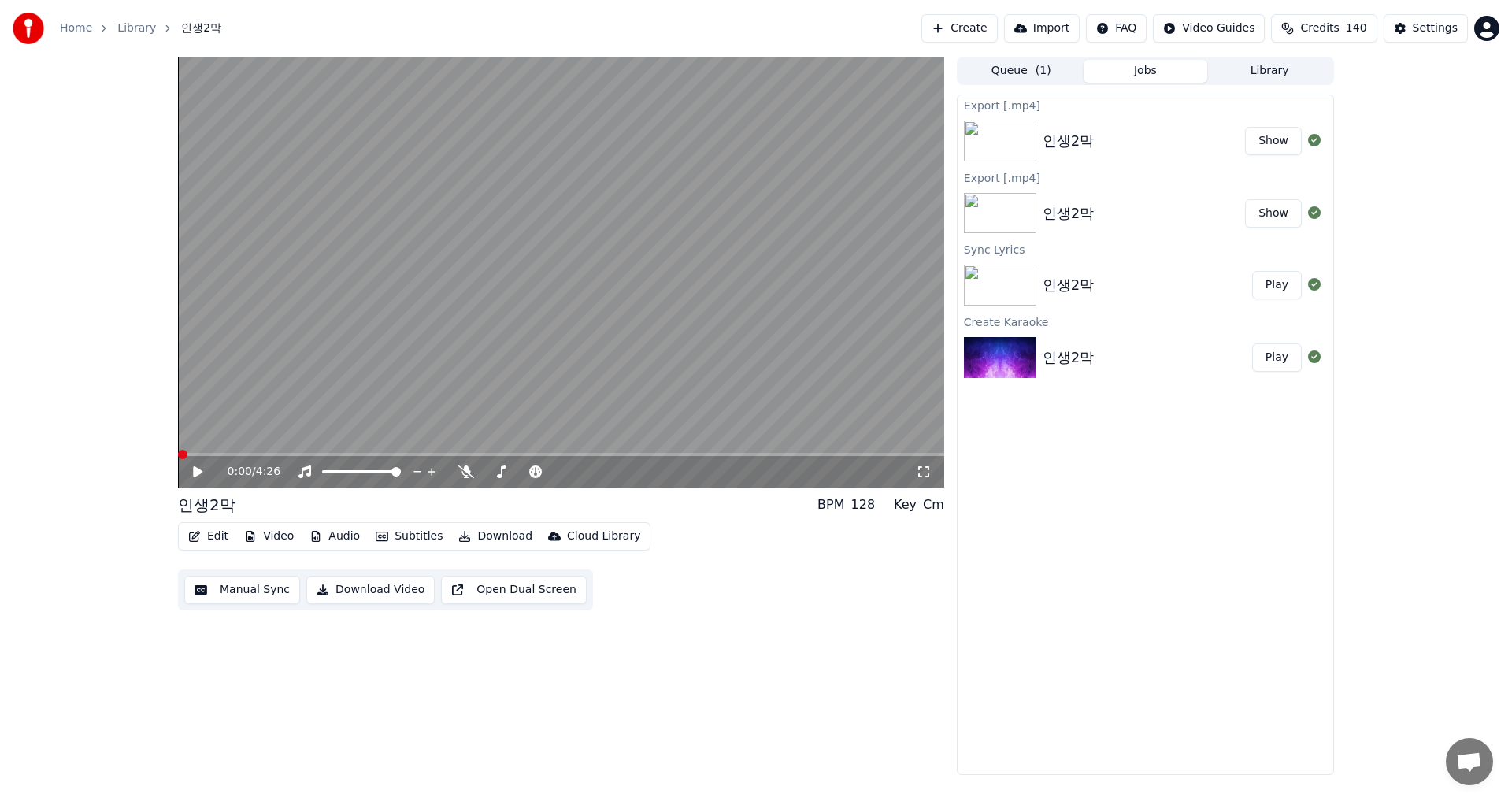
click at [1282, 210] on button "Show" at bounding box center [1273, 213] width 56 height 29
click at [1279, 138] on button "Show" at bounding box center [1273, 141] width 56 height 29
click at [1283, 141] on button "Show" at bounding box center [1273, 141] width 56 height 29
click at [1272, 144] on button "Show" at bounding box center [1273, 141] width 56 height 29
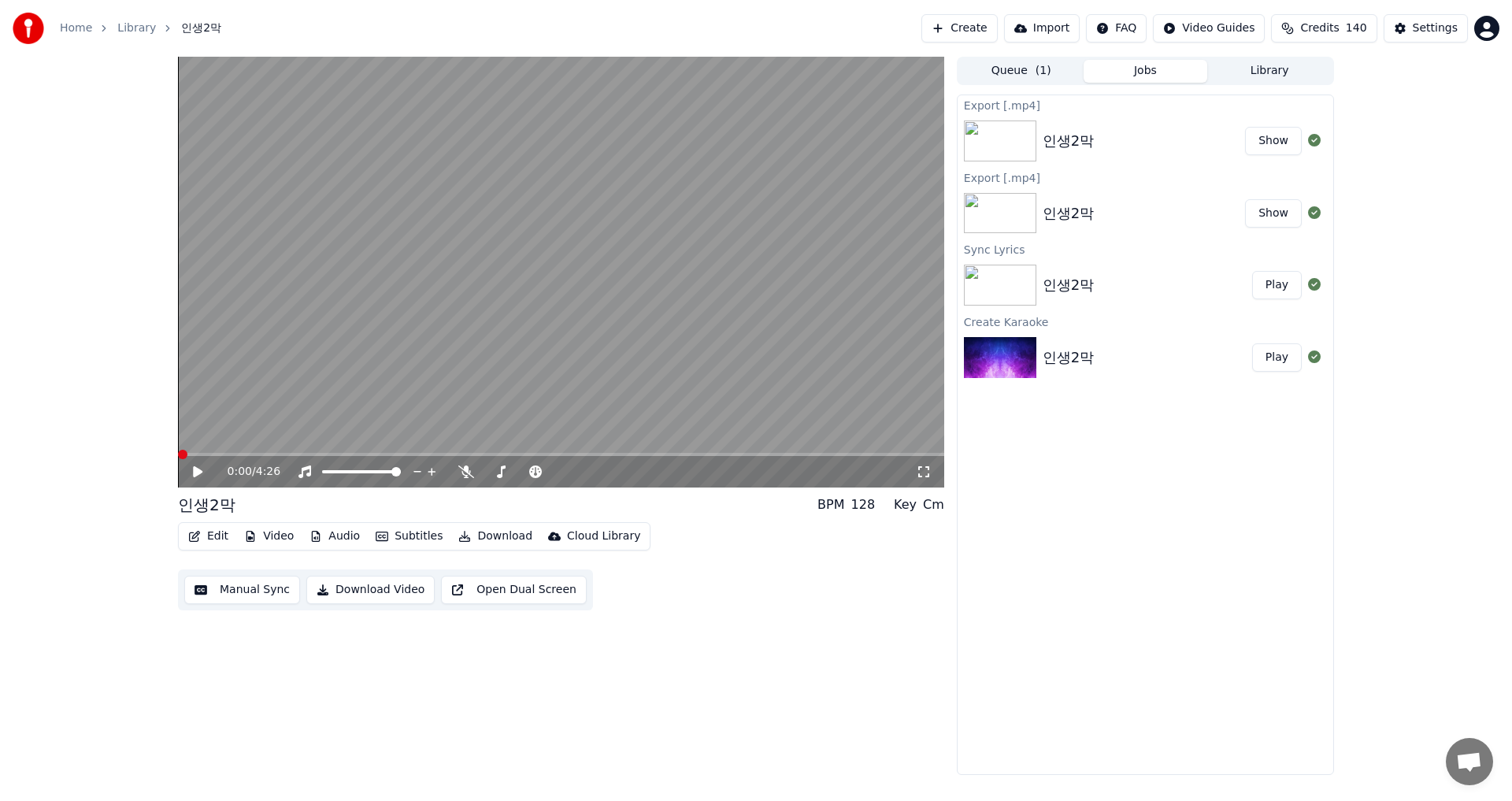
click at [1272, 144] on button "Show" at bounding box center [1273, 141] width 56 height 29
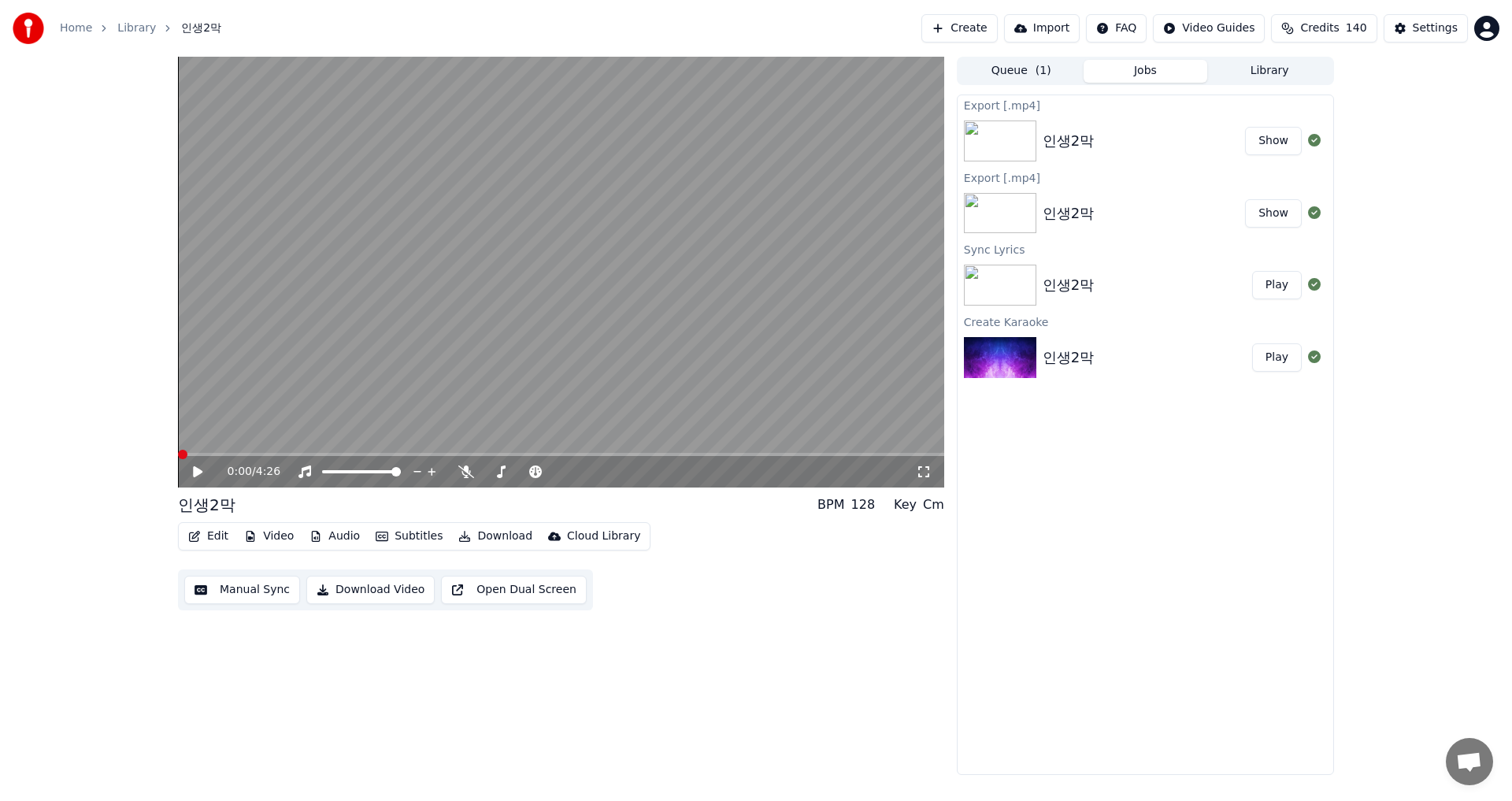
click at [1272, 144] on button "Show" at bounding box center [1273, 141] width 56 height 29
click at [1272, 136] on button "Show" at bounding box center [1273, 141] width 56 height 29
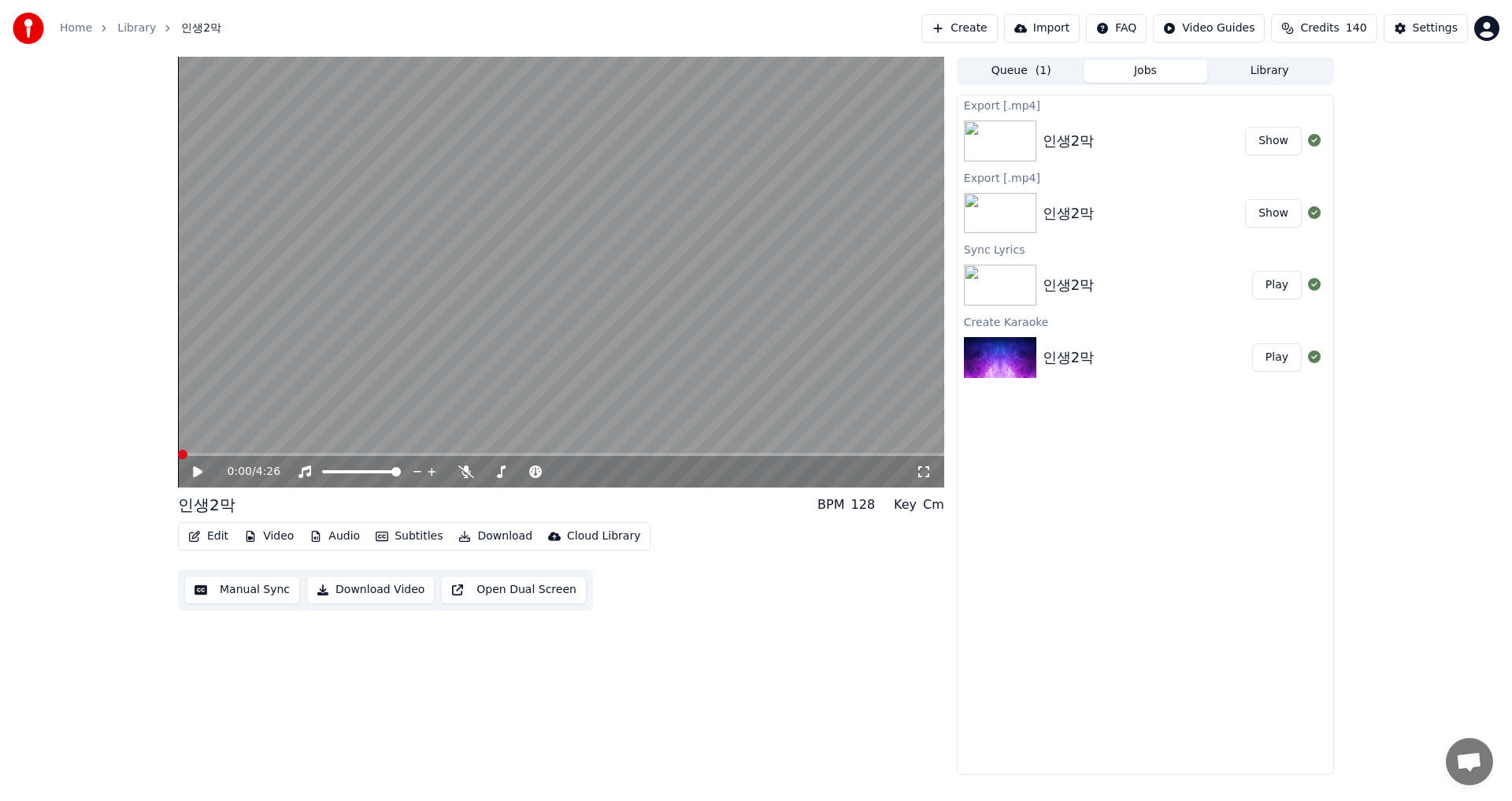
click at [1274, 213] on button "Show" at bounding box center [1273, 213] width 56 height 29
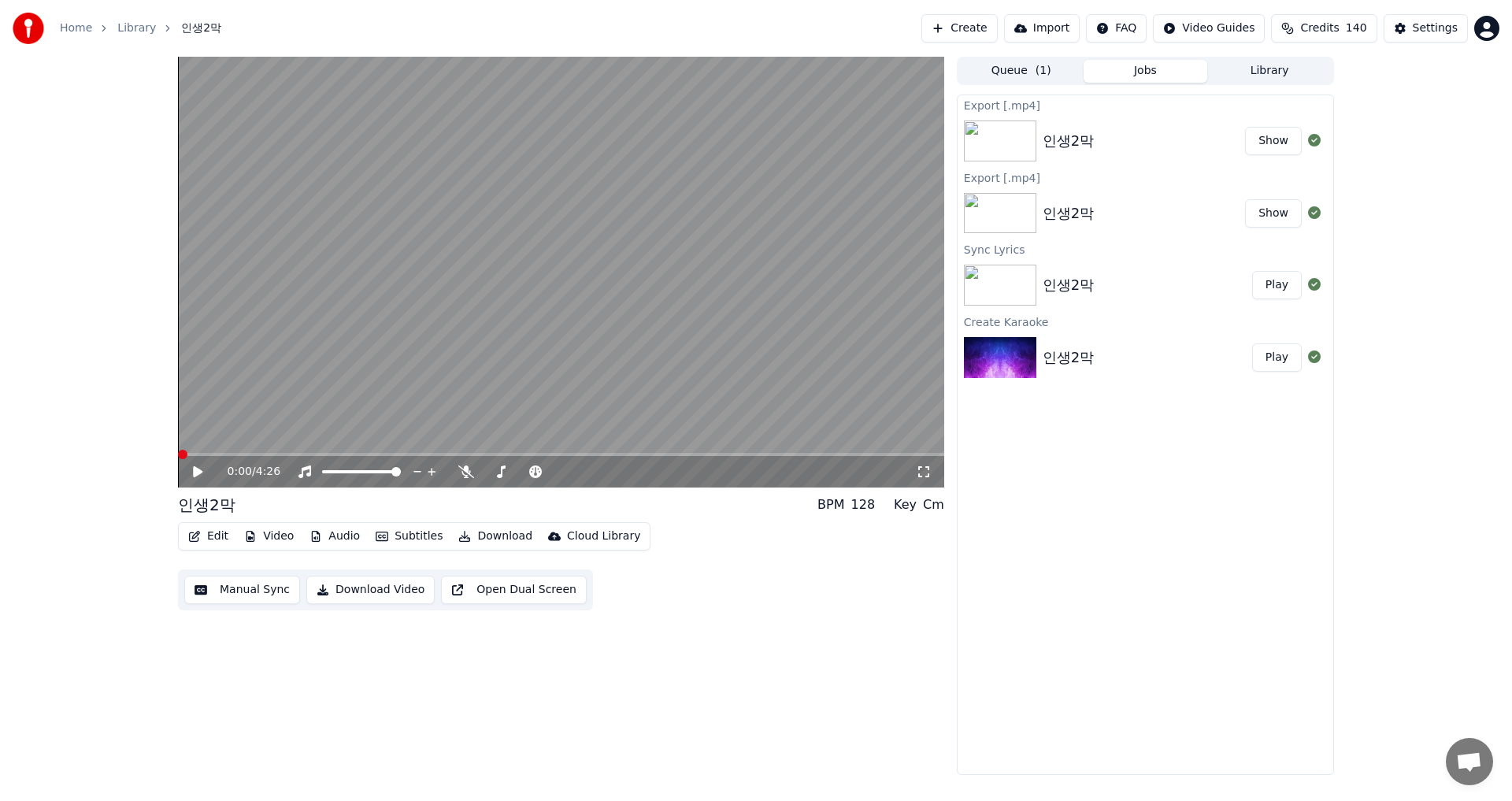
click at [1274, 213] on button "Show" at bounding box center [1273, 213] width 56 height 29
click at [1006, 124] on img at bounding box center [1000, 141] width 72 height 41
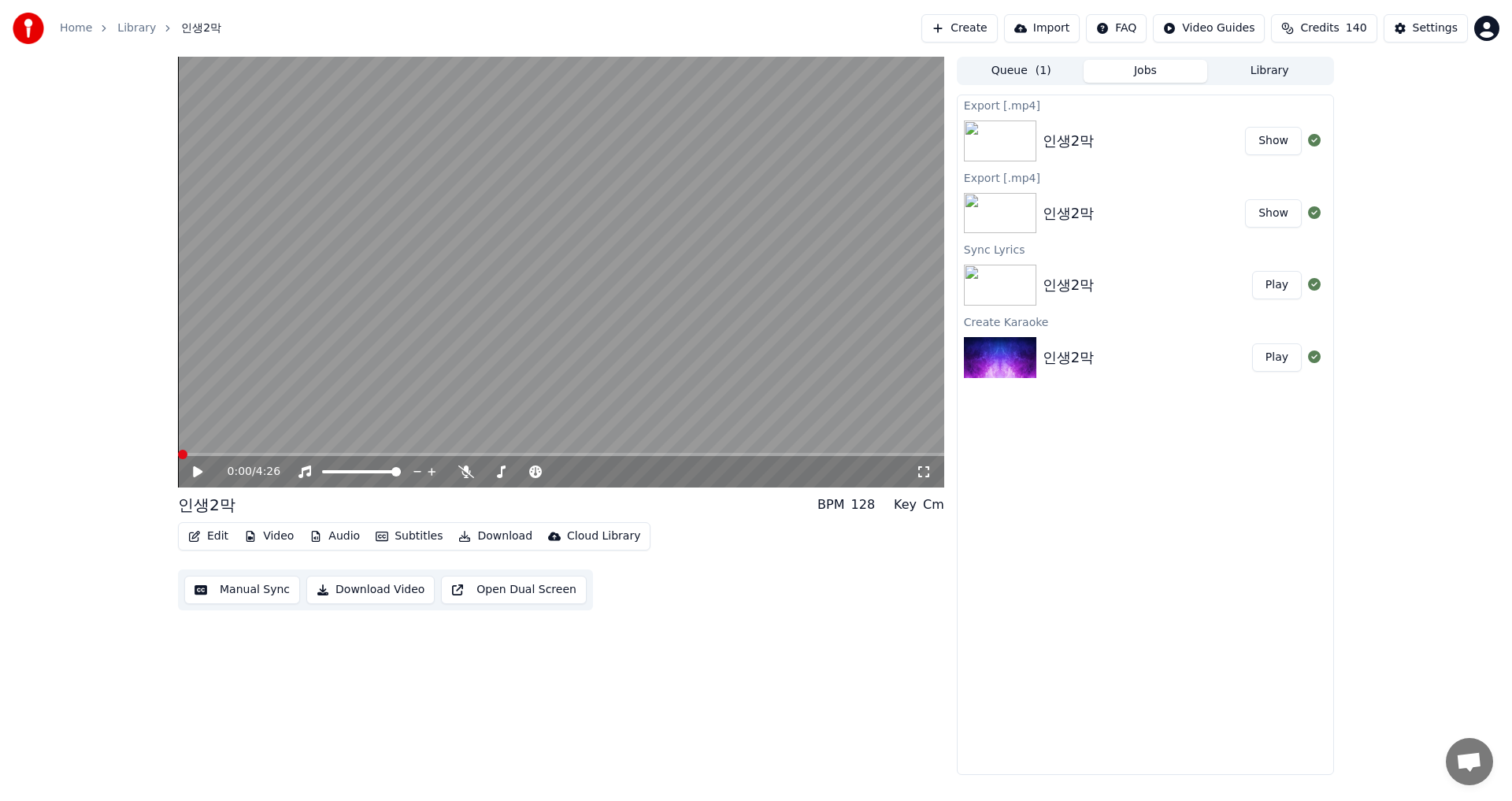
click at [1280, 140] on button "Show" at bounding box center [1273, 141] width 56 height 29
click at [1268, 70] on button "Library" at bounding box center [1269, 71] width 124 height 23
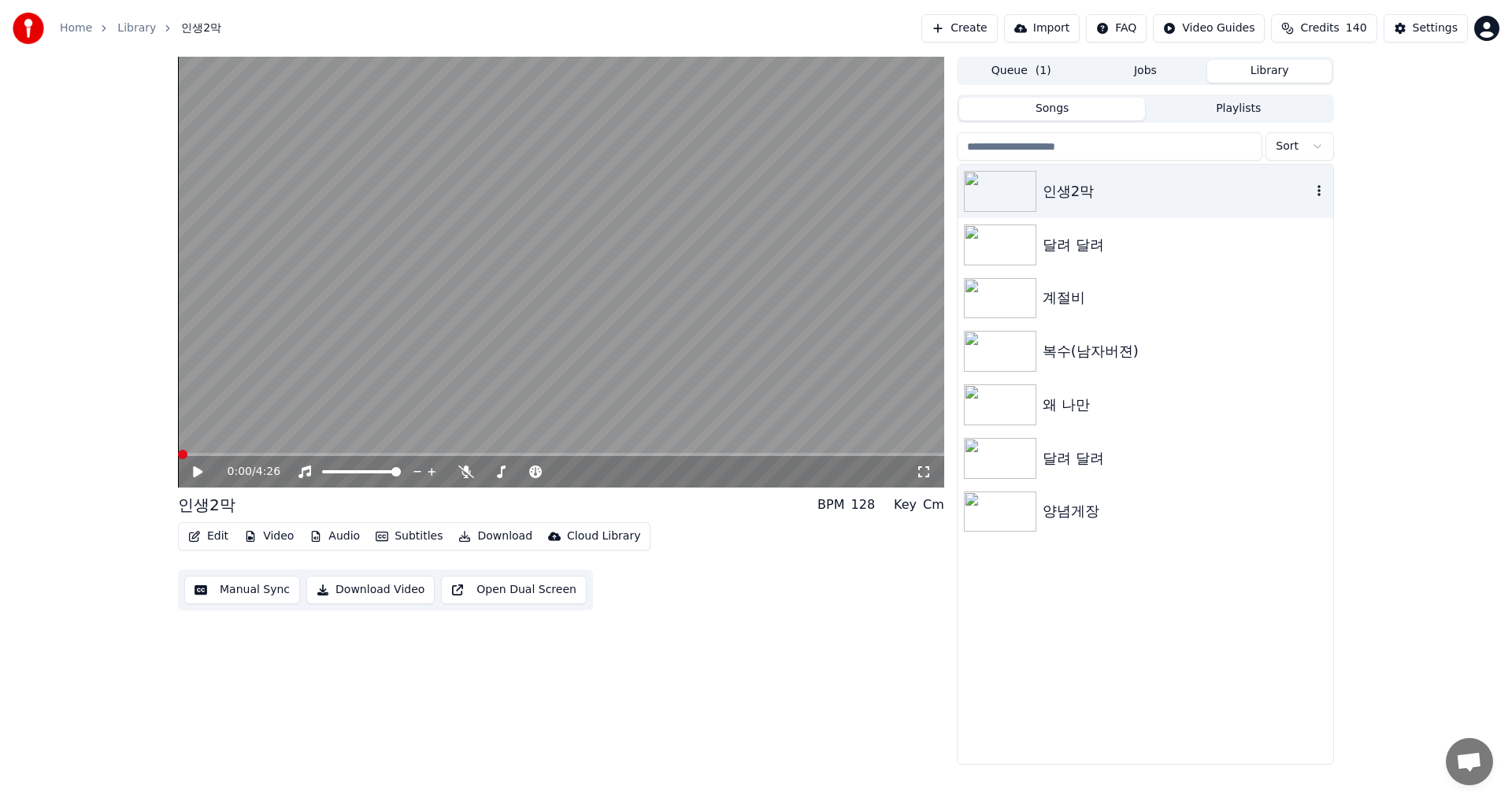
click at [988, 191] on img at bounding box center [1000, 191] width 72 height 41
click at [1068, 185] on div "인생2막" at bounding box center [1176, 191] width 268 height 22
click at [1016, 185] on img at bounding box center [1000, 191] width 72 height 41
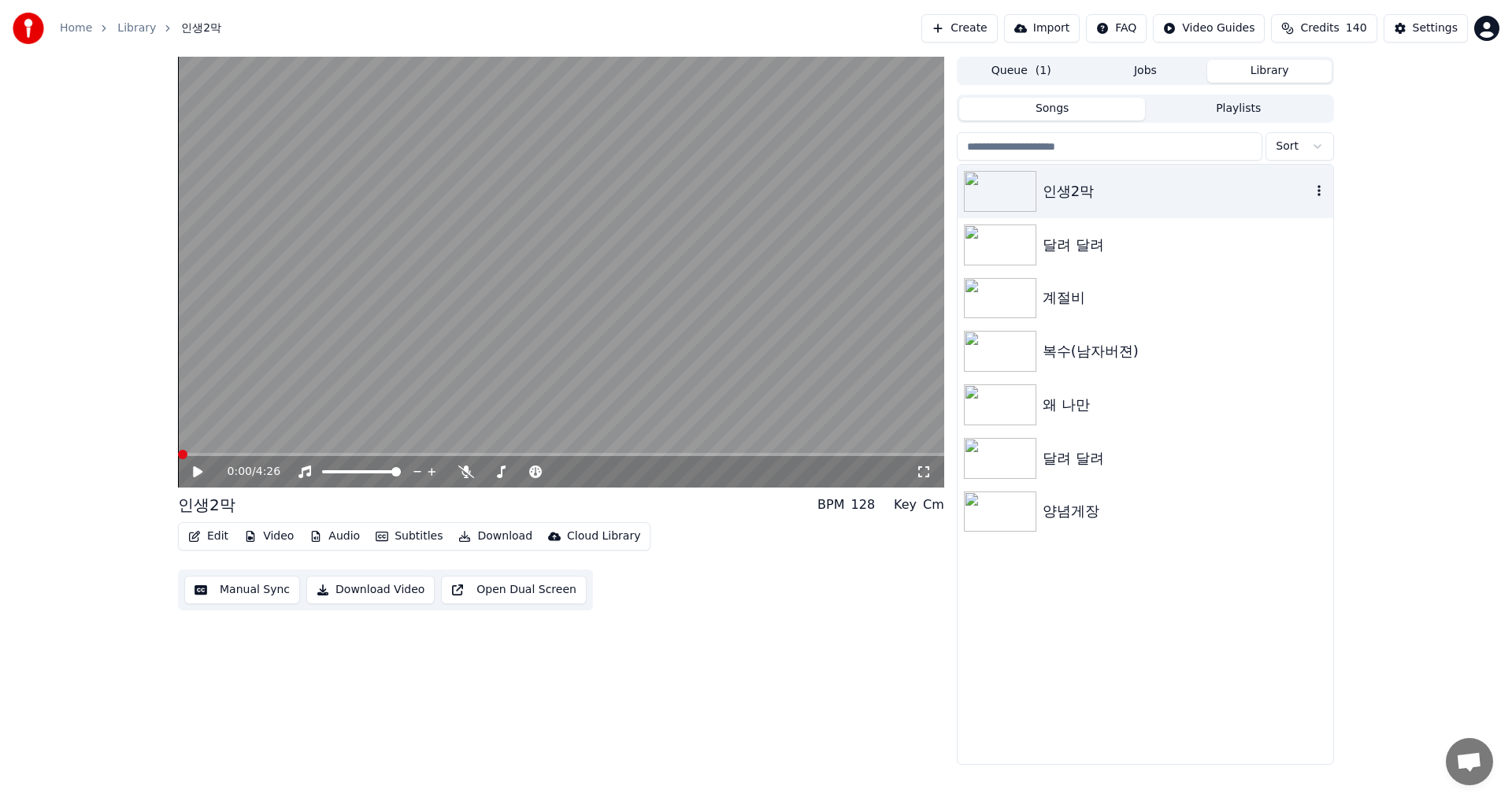
click at [1016, 185] on img at bounding box center [1000, 191] width 72 height 41
click at [1093, 191] on div "인생2막" at bounding box center [1176, 191] width 268 height 22
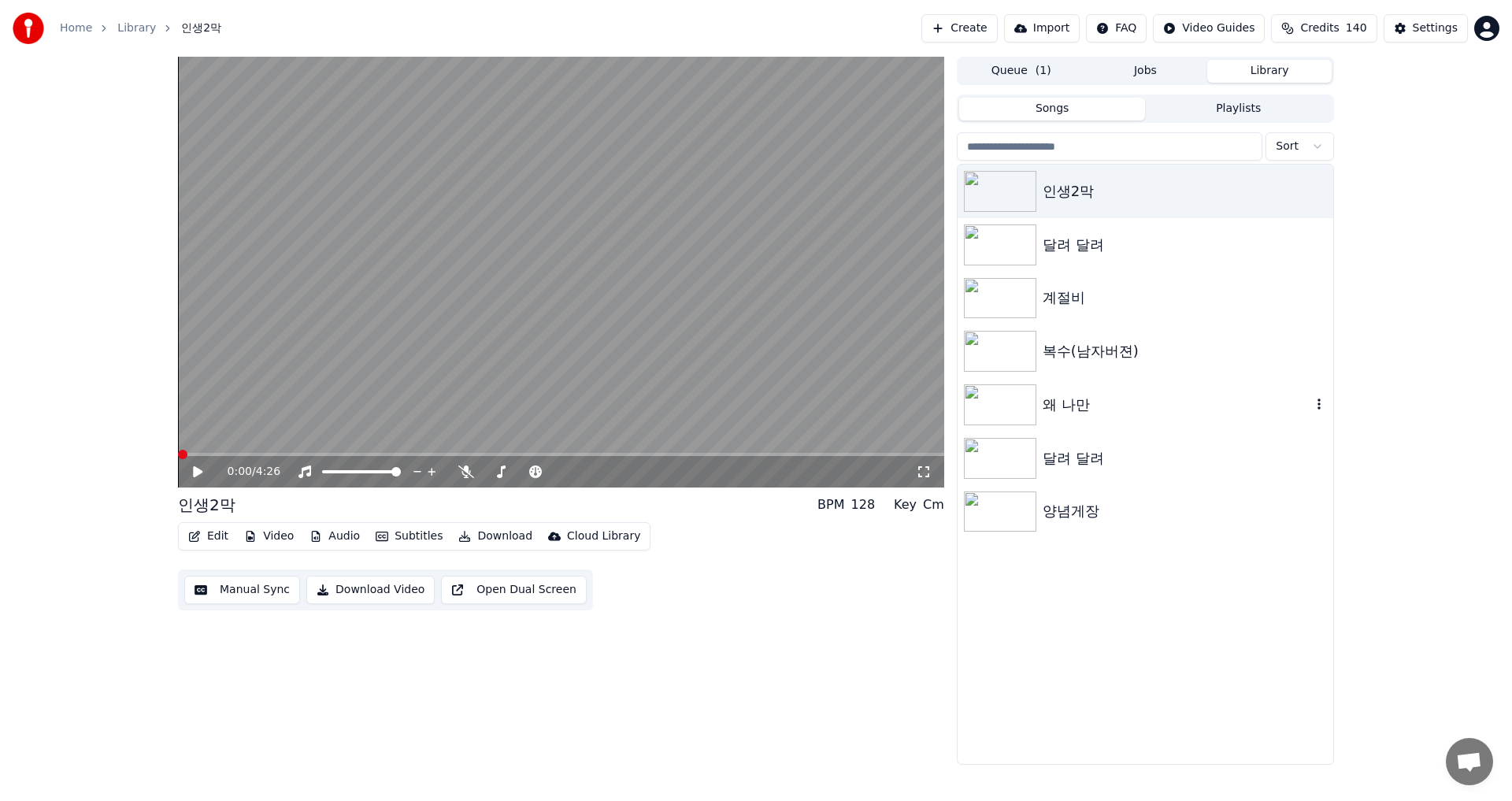
click at [987, 407] on img at bounding box center [1000, 404] width 72 height 41
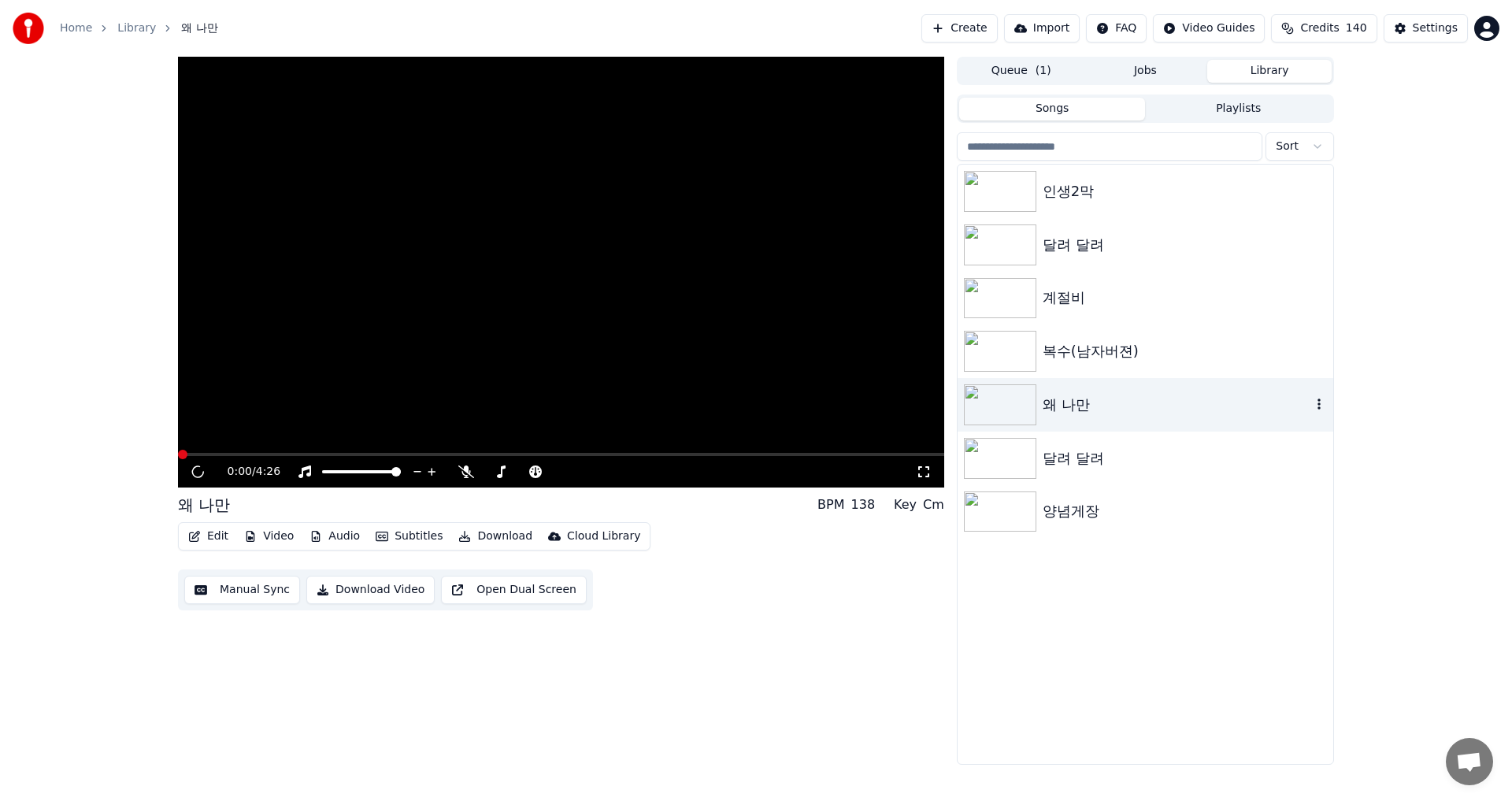
click at [987, 407] on img at bounding box center [1000, 404] width 72 height 41
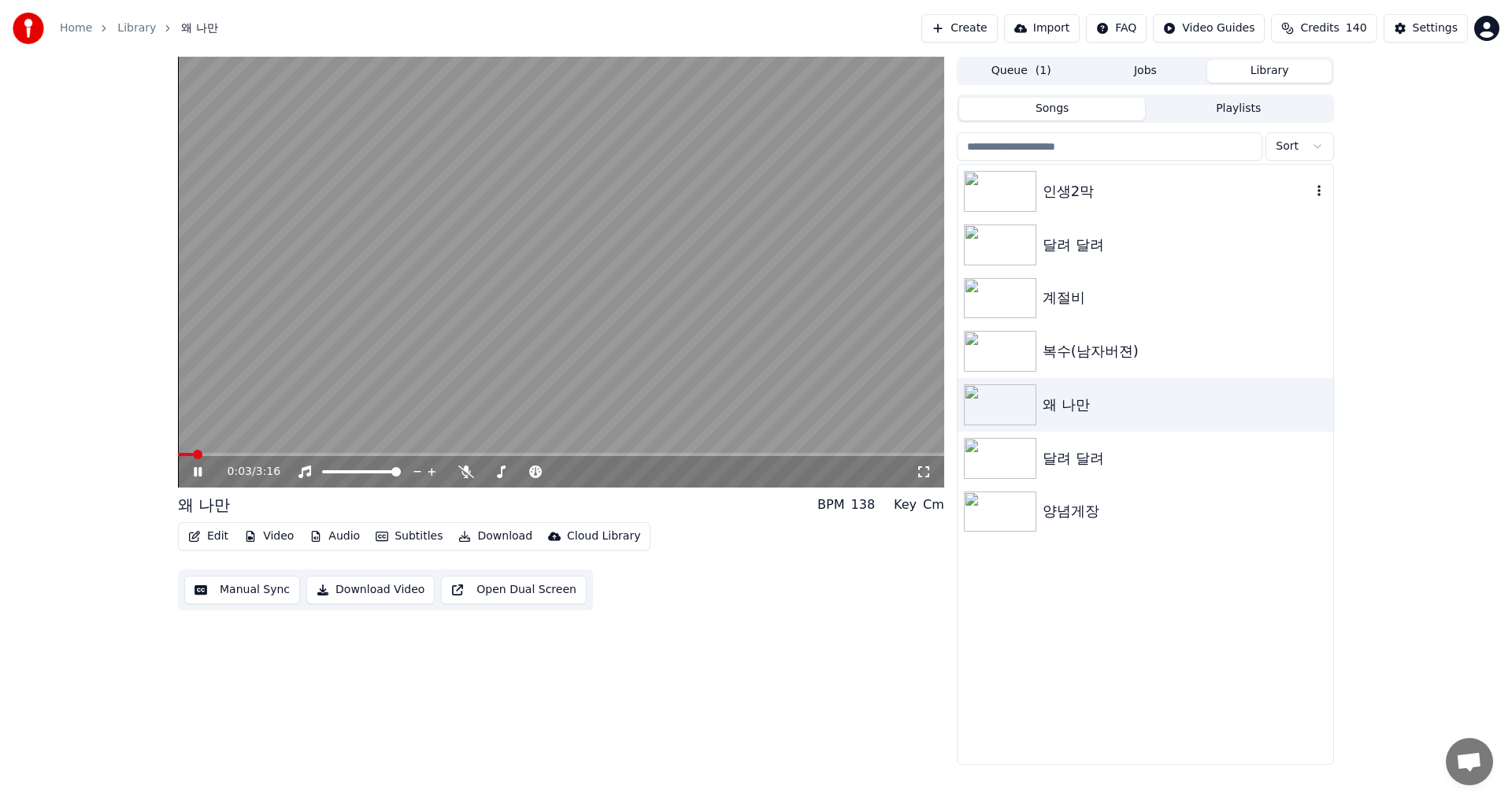
click at [1001, 194] on img at bounding box center [1000, 191] width 72 height 41
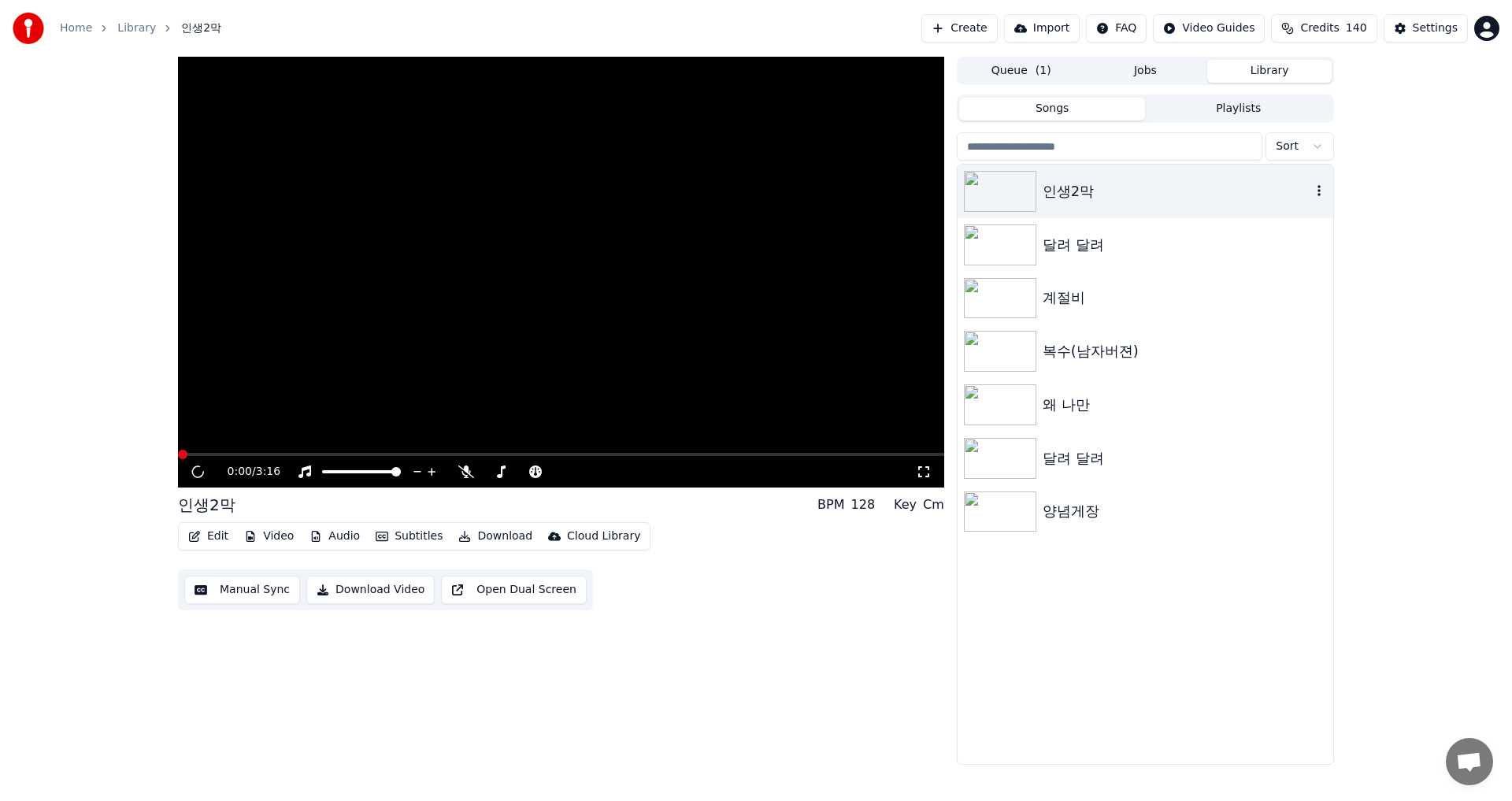
click at [1001, 194] on img at bounding box center [1000, 191] width 72 height 41
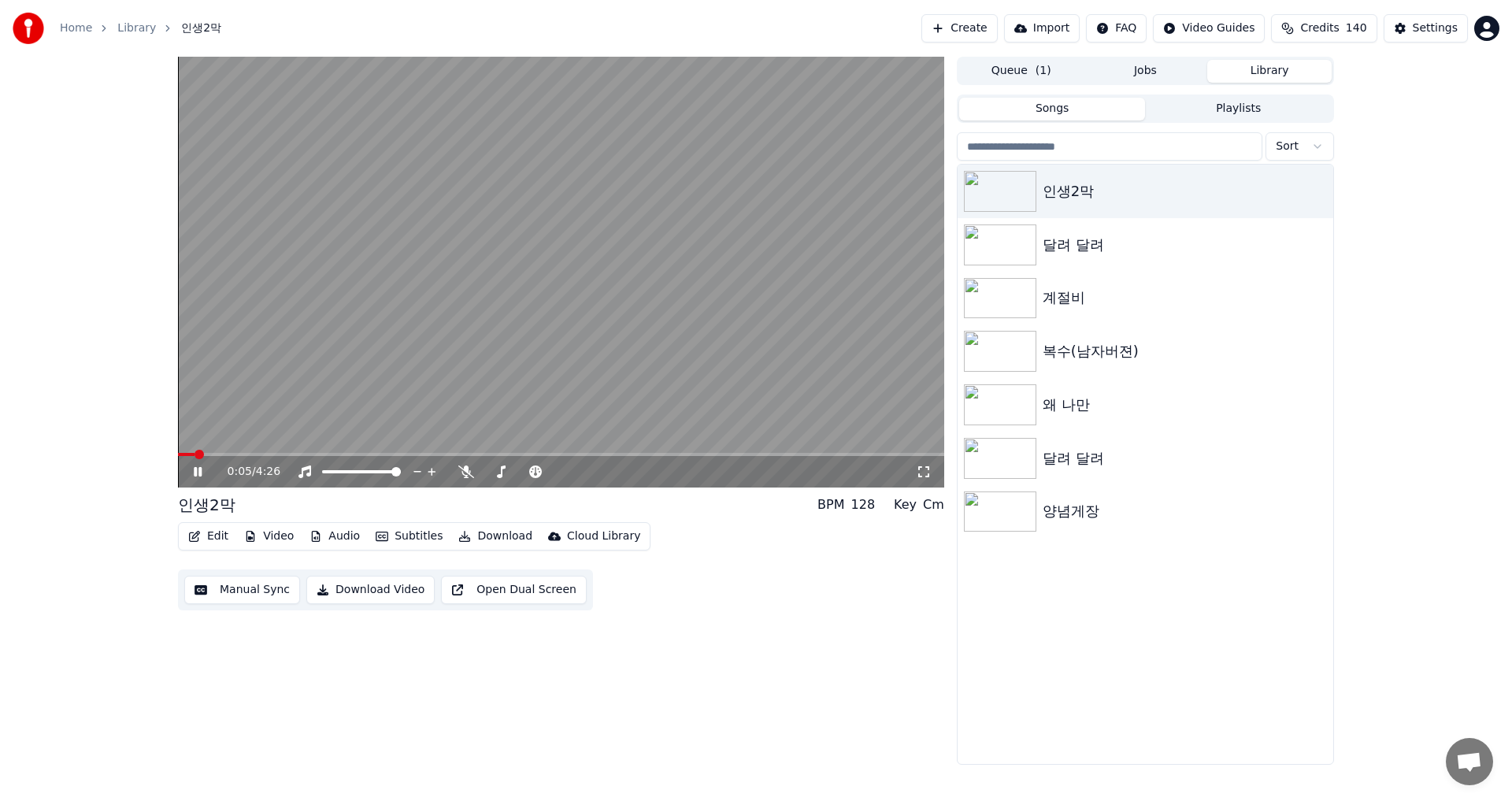
click at [246, 452] on video at bounding box center [561, 272] width 766 height 430
click at [243, 453] on span at bounding box center [561, 455] width 766 height 3
click at [195, 469] on icon at bounding box center [197, 471] width 10 height 11
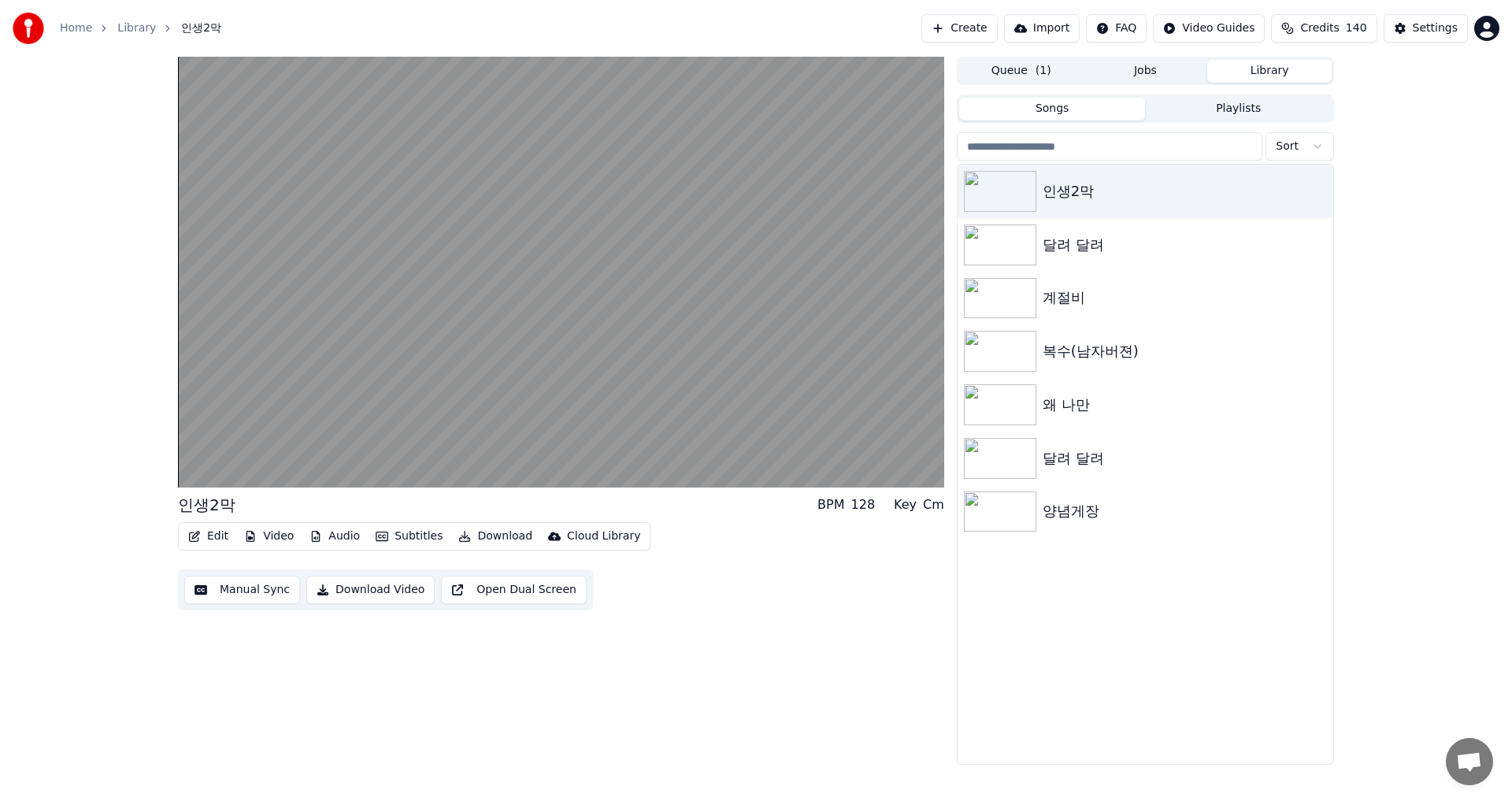
click at [1149, 67] on button "Jobs" at bounding box center [1146, 71] width 124 height 23
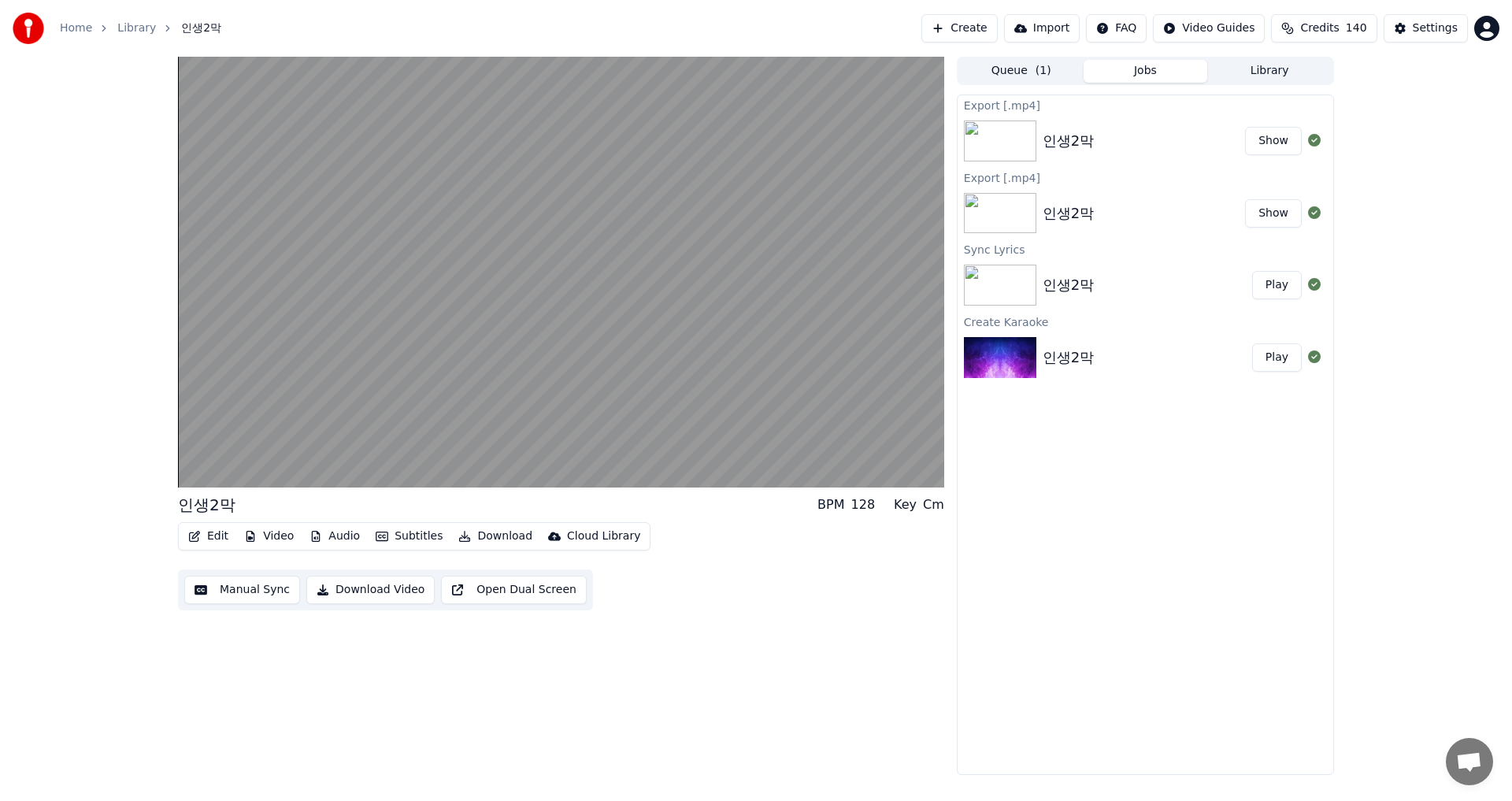
click at [1278, 220] on button "Show" at bounding box center [1273, 213] width 56 height 29
click at [1271, 142] on button "Show" at bounding box center [1273, 141] width 56 height 29
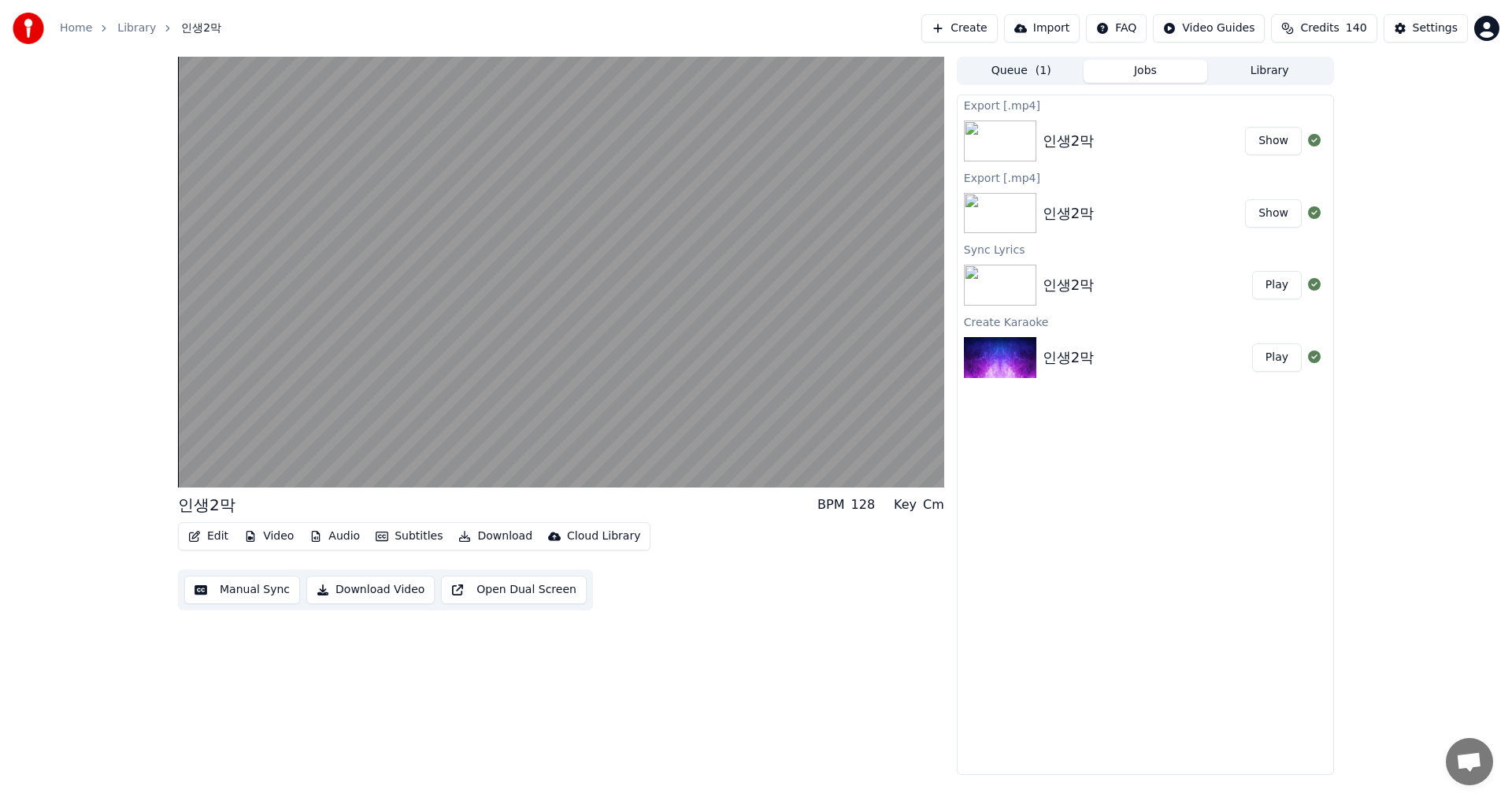
click at [1022, 68] on button "Queue ( 1 )" at bounding box center [1021, 71] width 124 height 23
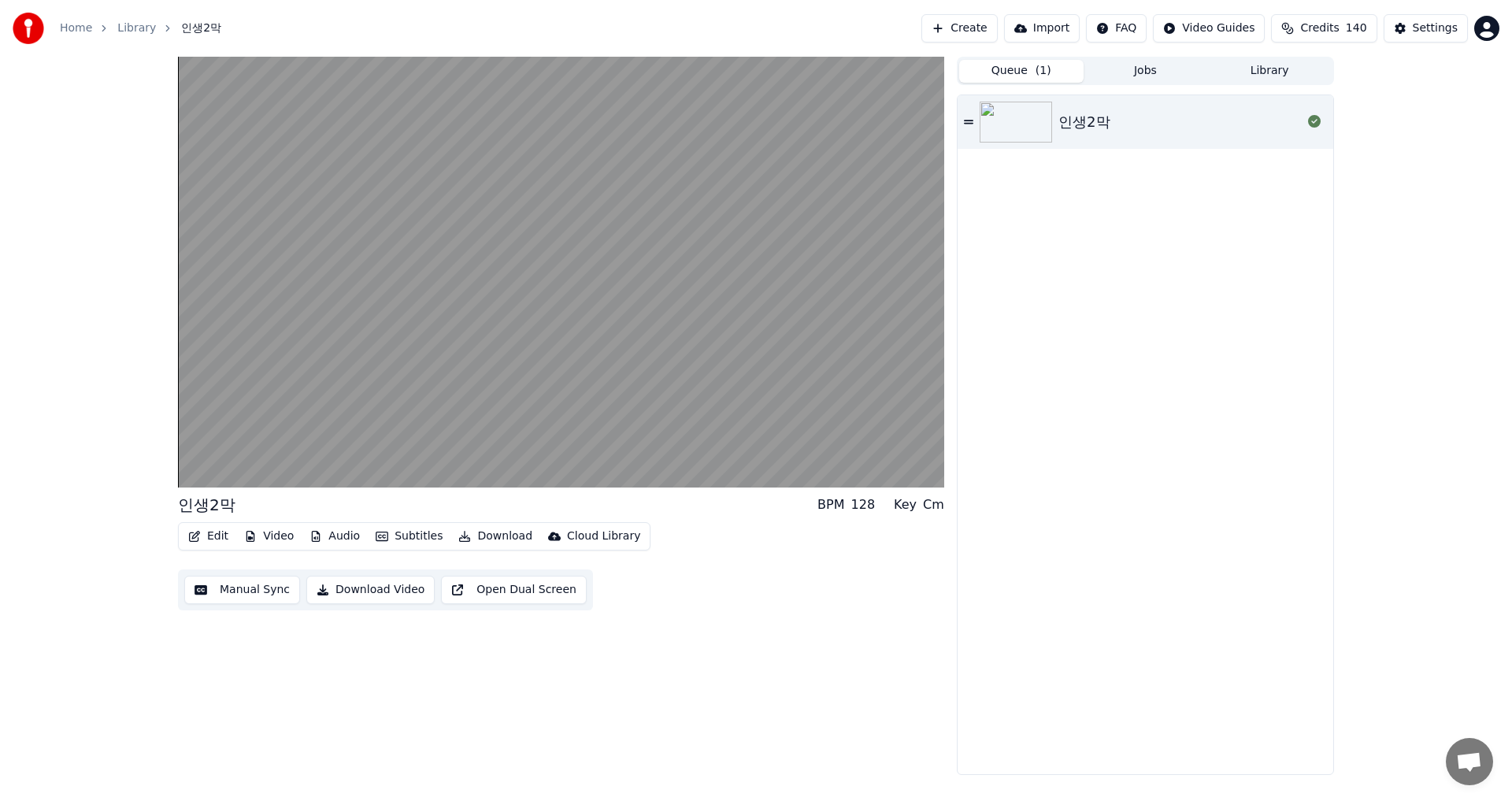
click at [1022, 68] on button "Queue ( 1 )" at bounding box center [1021, 71] width 124 height 23
click at [1086, 115] on div "인생2막" at bounding box center [1084, 121] width 51 height 22
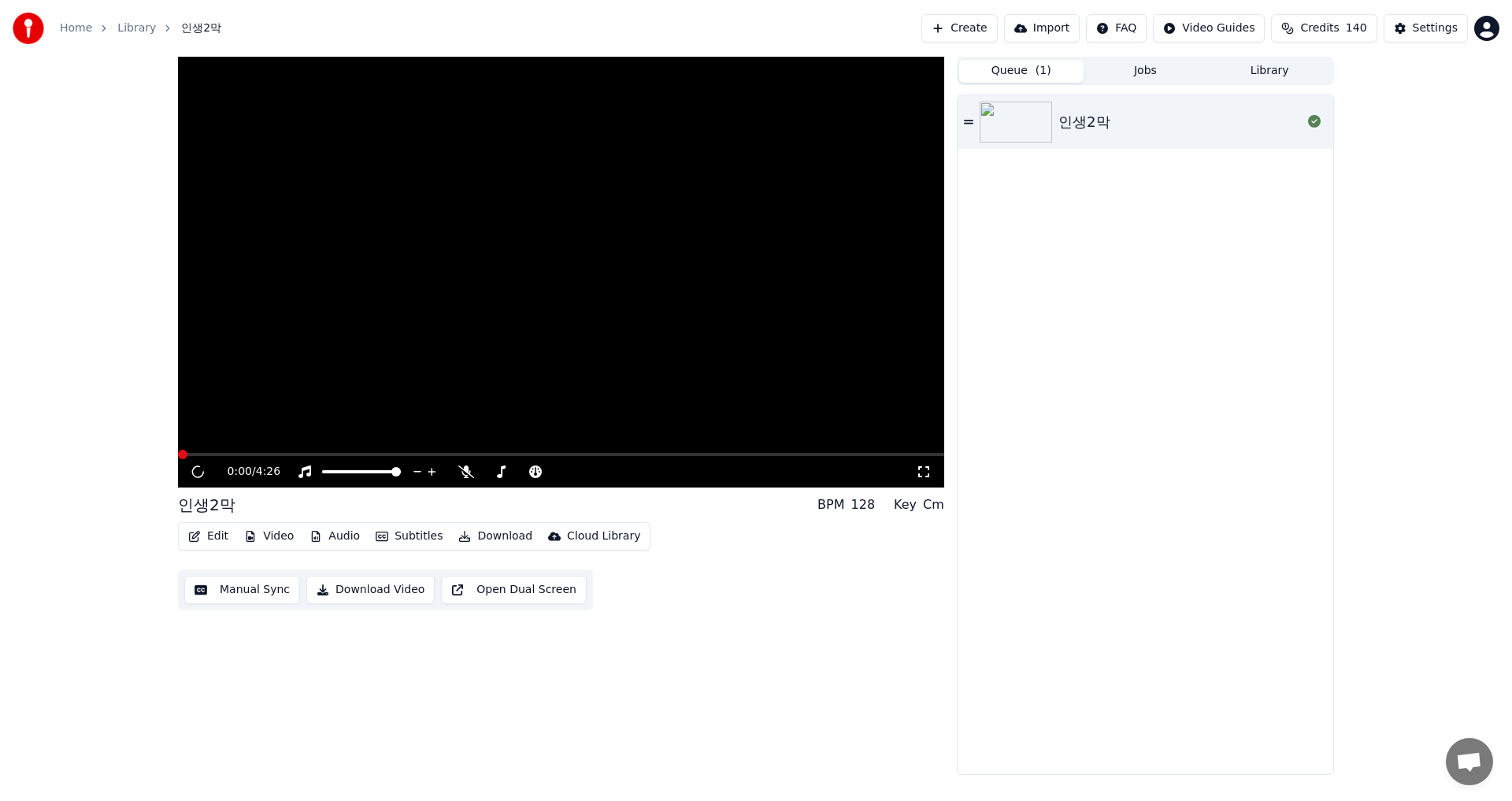
click at [1086, 115] on div "인생2막" at bounding box center [1084, 121] width 51 height 22
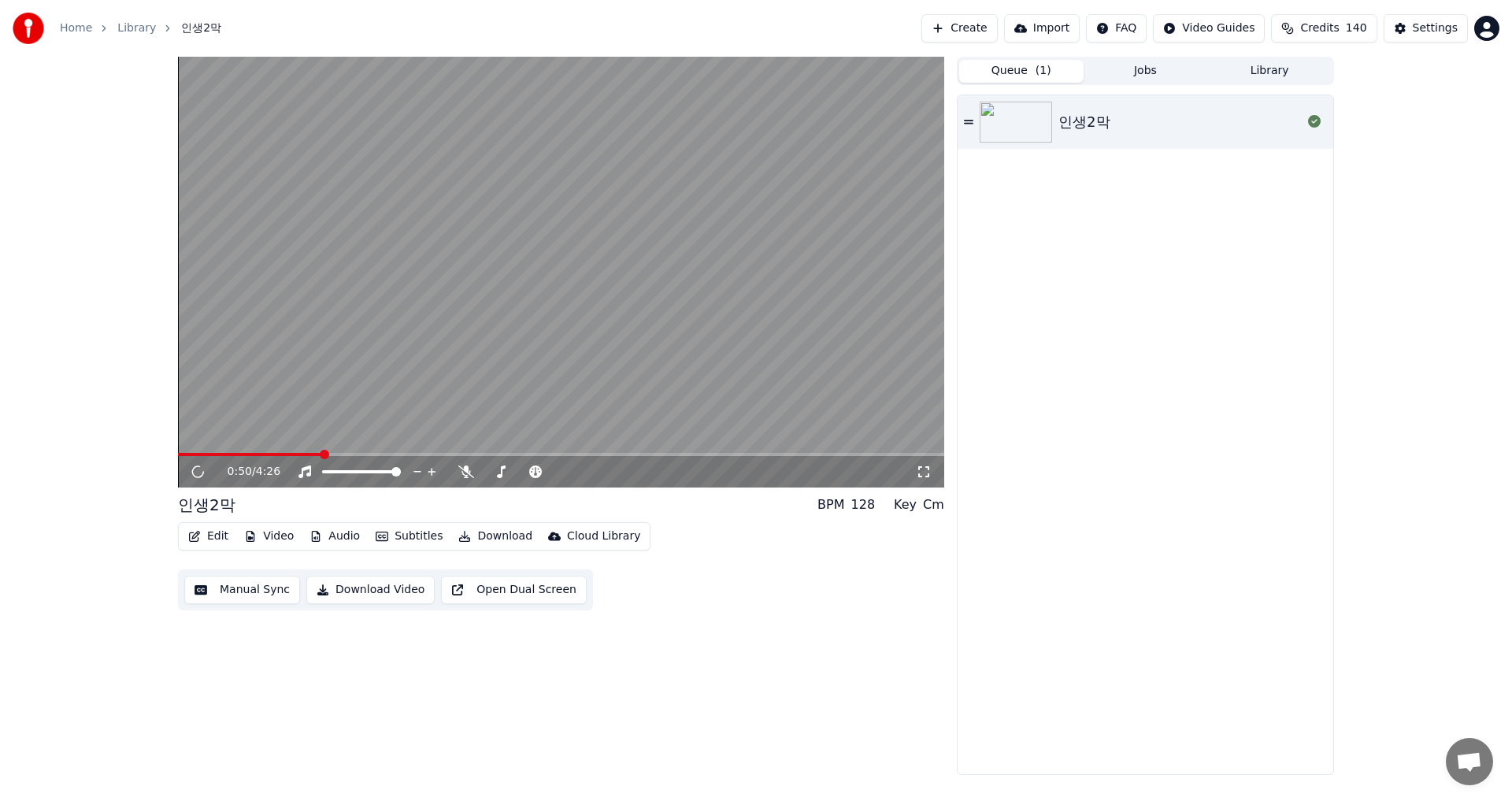
click at [323, 456] on span at bounding box center [561, 455] width 766 height 3
click at [200, 476] on icon at bounding box center [198, 472] width 19 height 20
click at [463, 473] on icon at bounding box center [466, 471] width 16 height 13
click at [778, 629] on div "0:50 / 4:26 인생2막 BPM 128 Key Cm Edit Video Audio Subtitles Download Cloud Libra…" at bounding box center [561, 416] width 766 height 719
click at [1020, 123] on img at bounding box center [1016, 121] width 72 height 41
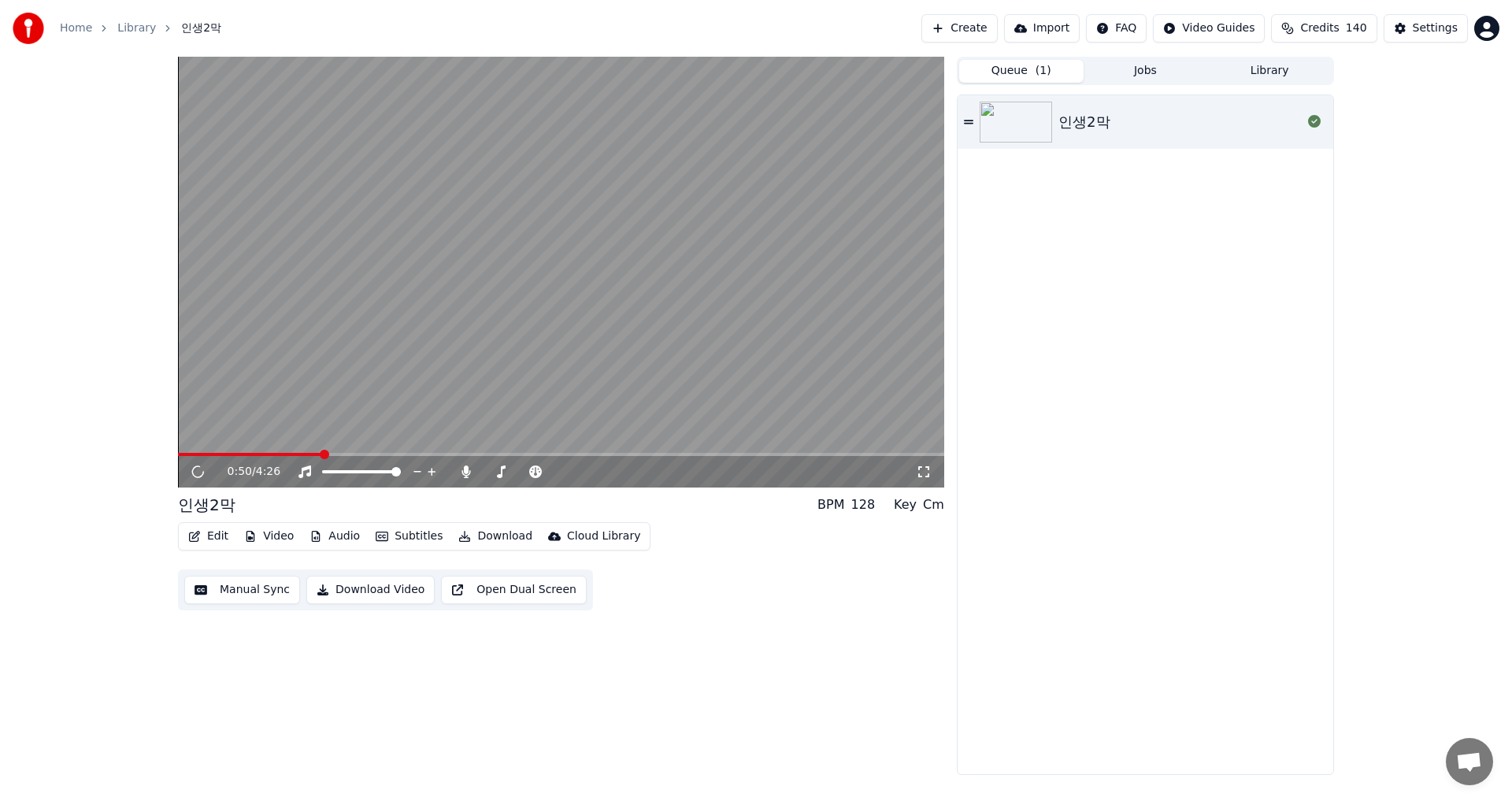
click at [1020, 123] on img at bounding box center [1016, 121] width 72 height 41
